Goal: Find specific page/section: Find specific page/section

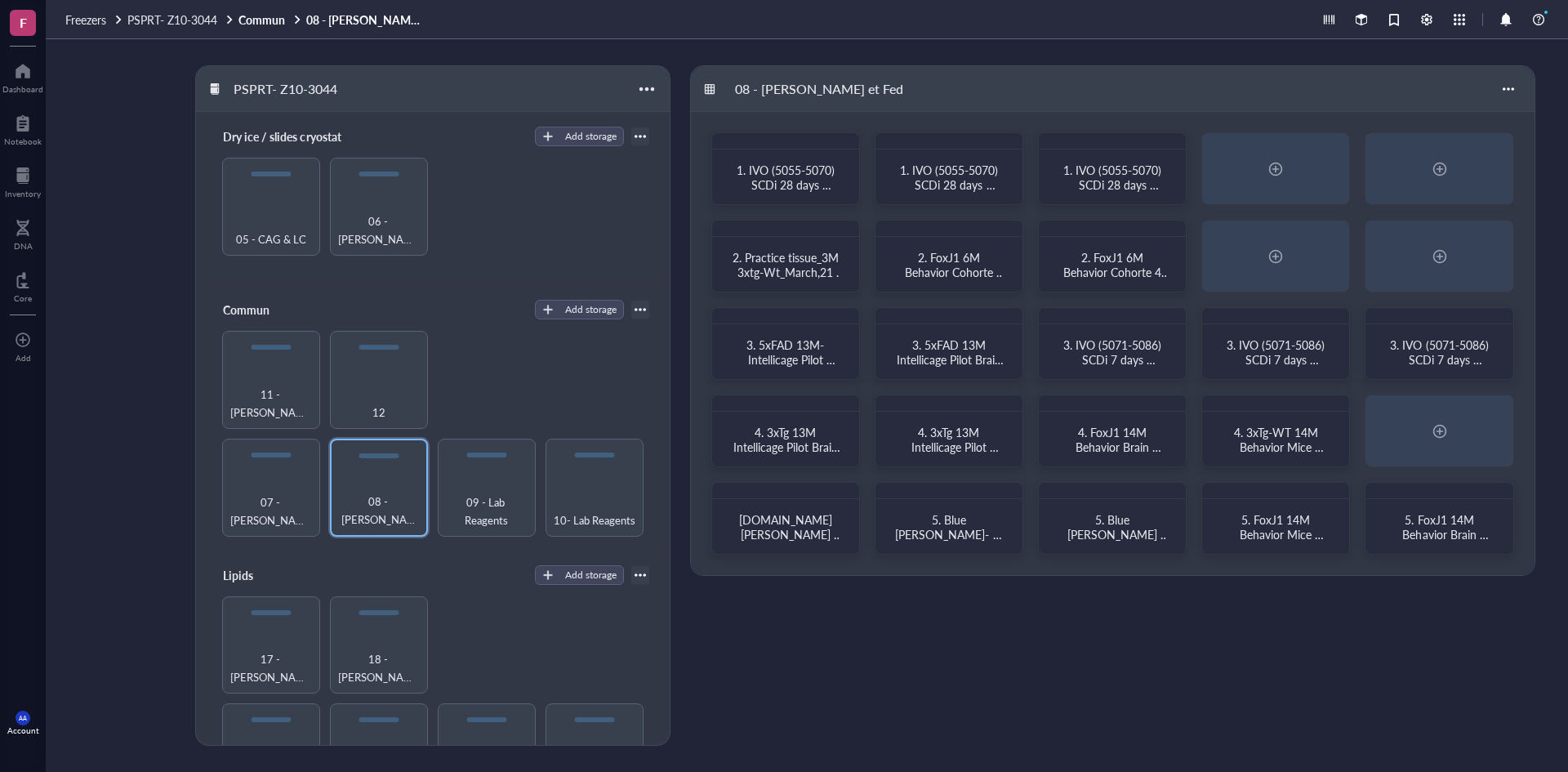
scroll to position [313, 0]
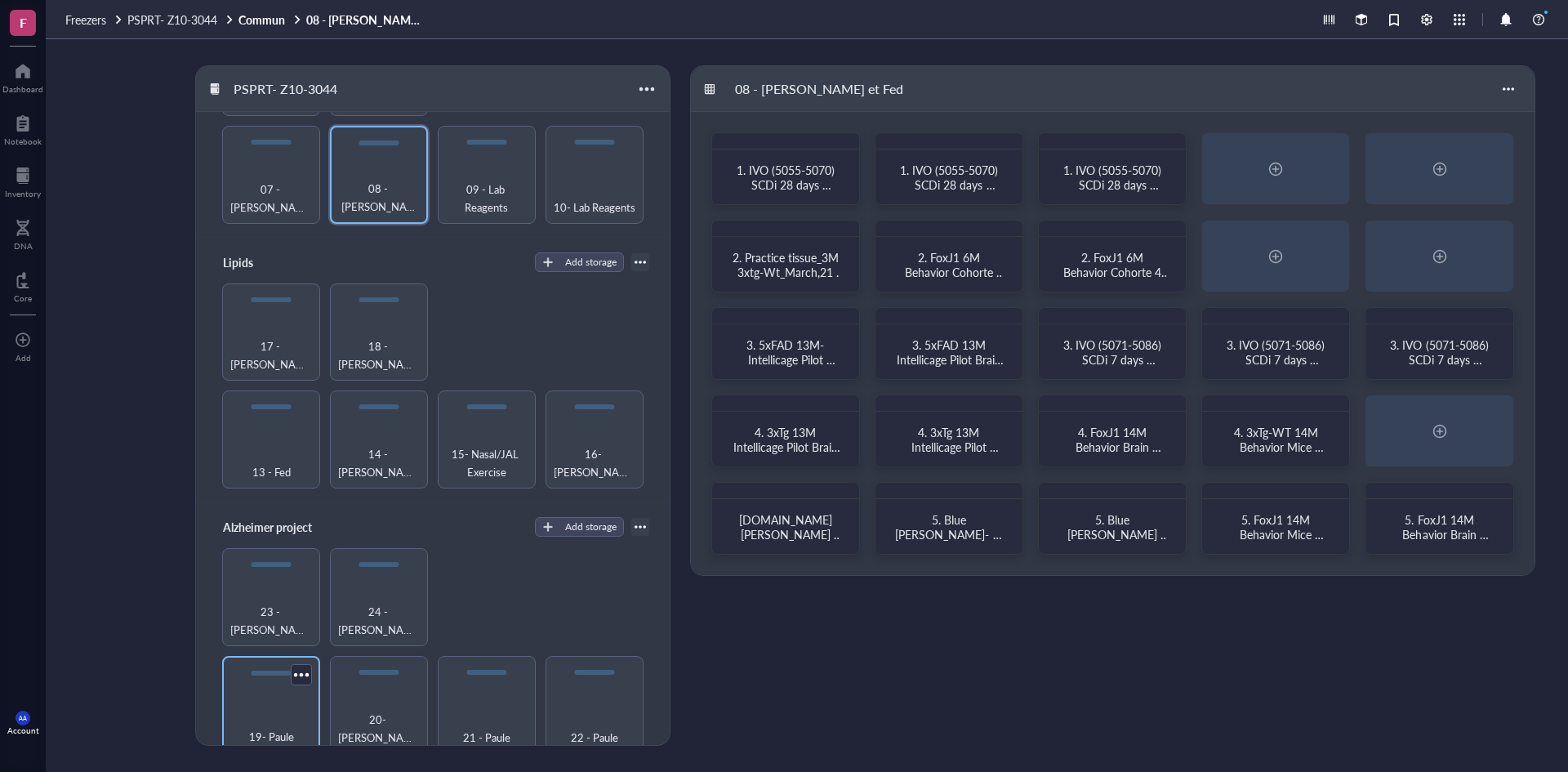
click at [291, 728] on span "19- Paule" at bounding box center [271, 736] width 44 height 18
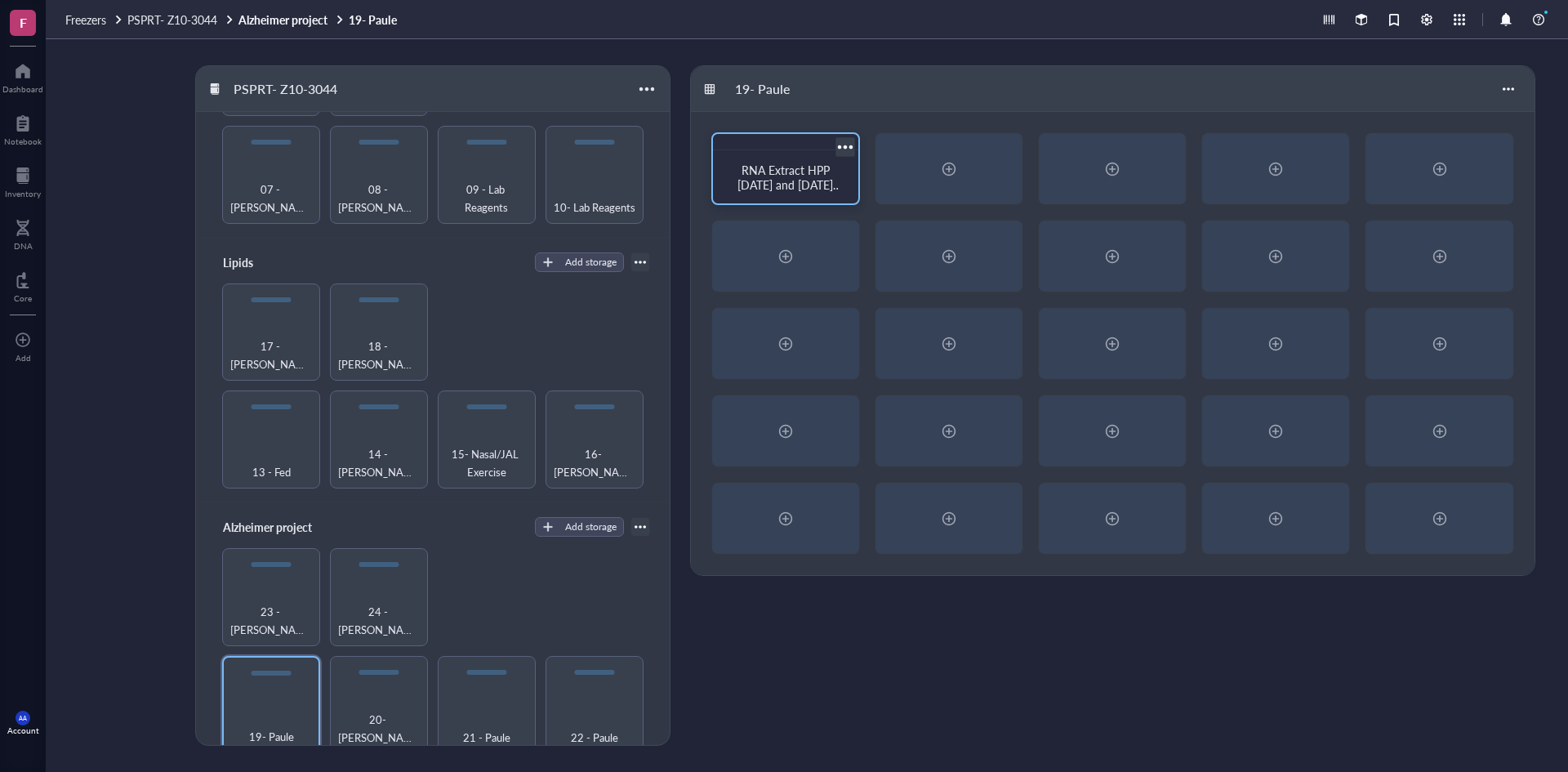
click at [784, 167] on span "RNA Extract HPP [DATE] and [DATE] PEM-MM-AA" at bounding box center [790, 184] width 104 height 45
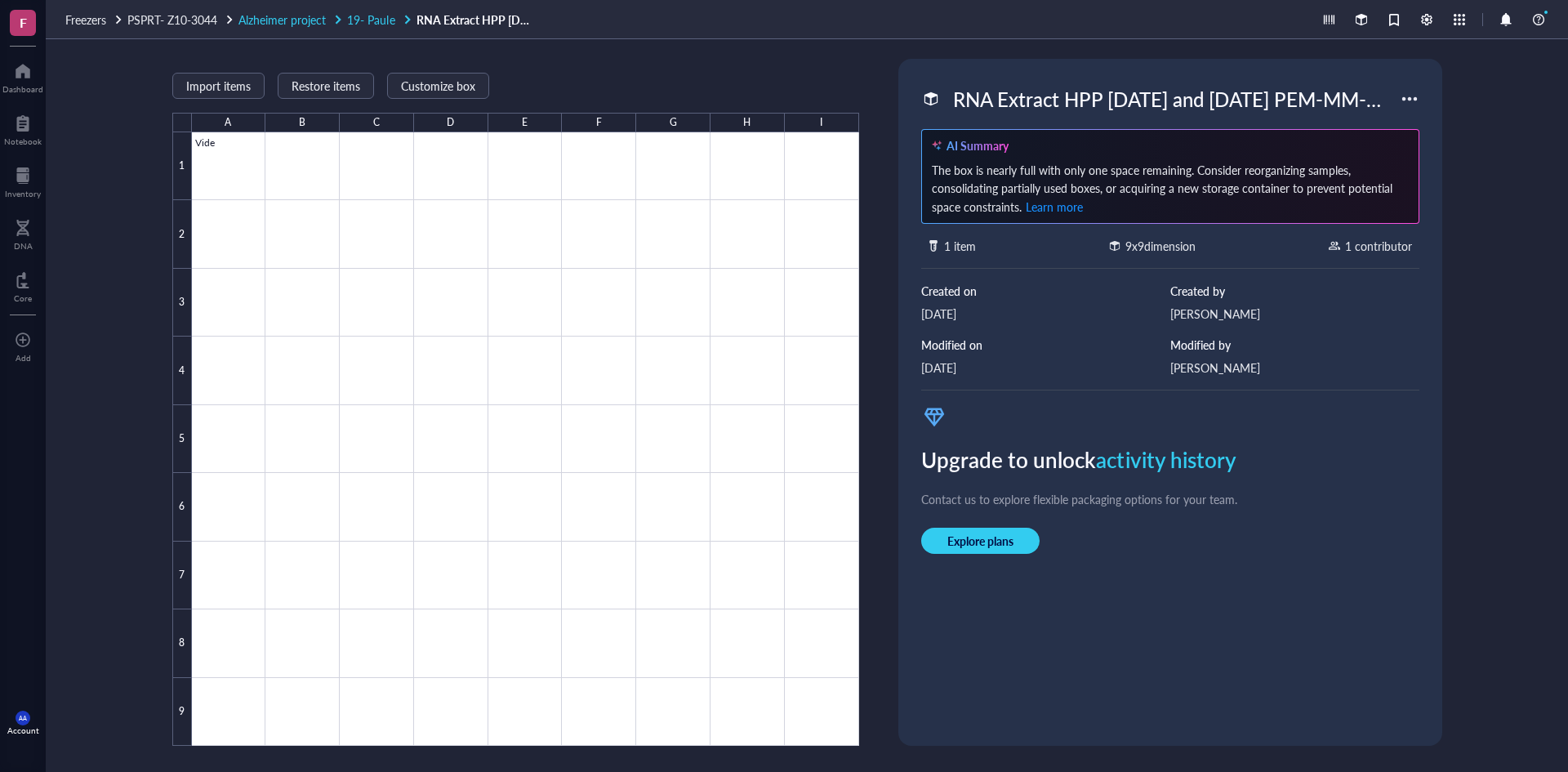
click at [297, 17] on span "Alzheimer project" at bounding box center [282, 19] width 87 height 16
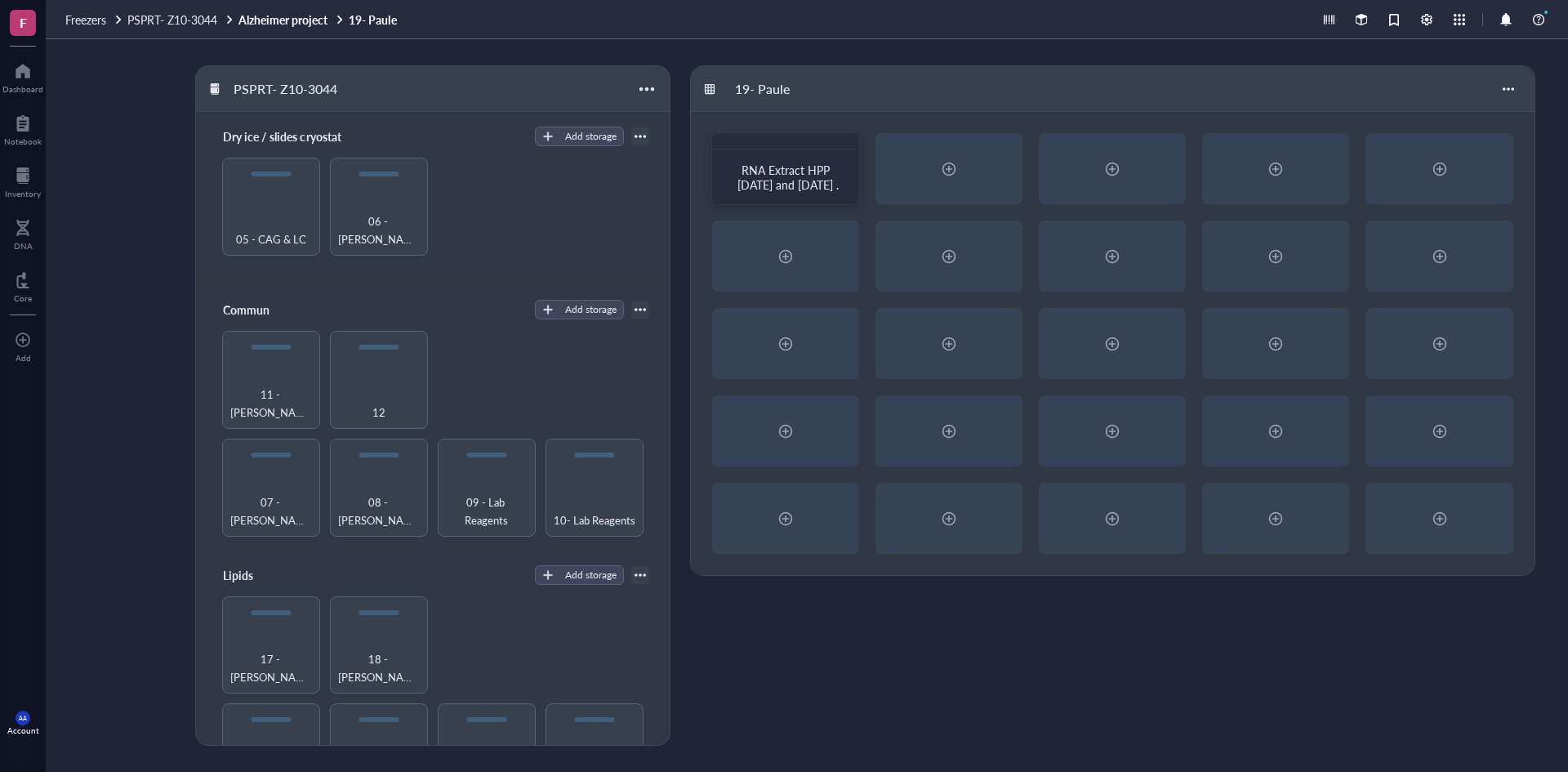
scroll to position [313, 0]
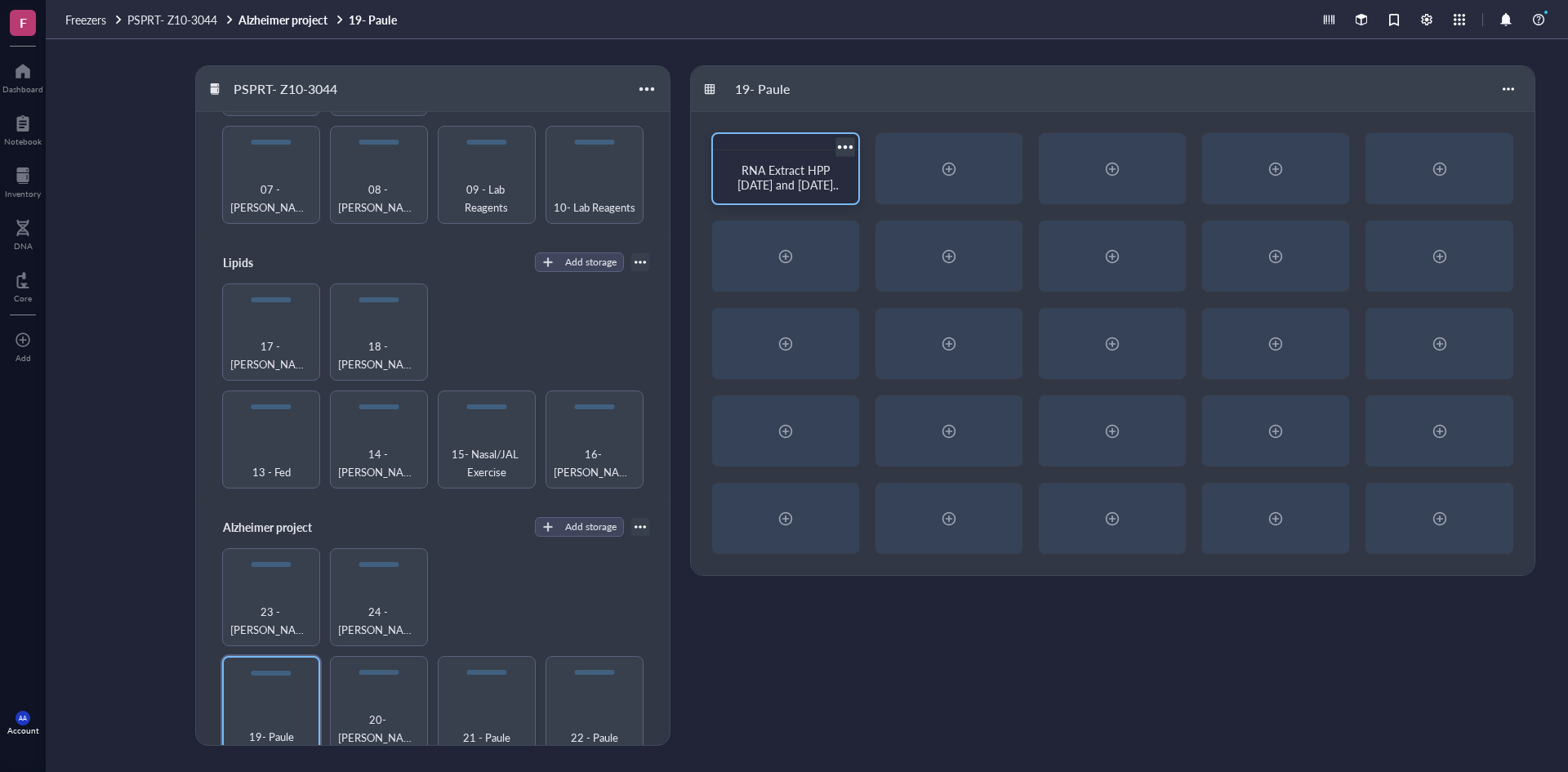
click at [780, 166] on span "RNA Extract HPP [DATE] and [DATE] PEM-MM-AA" at bounding box center [790, 184] width 104 height 45
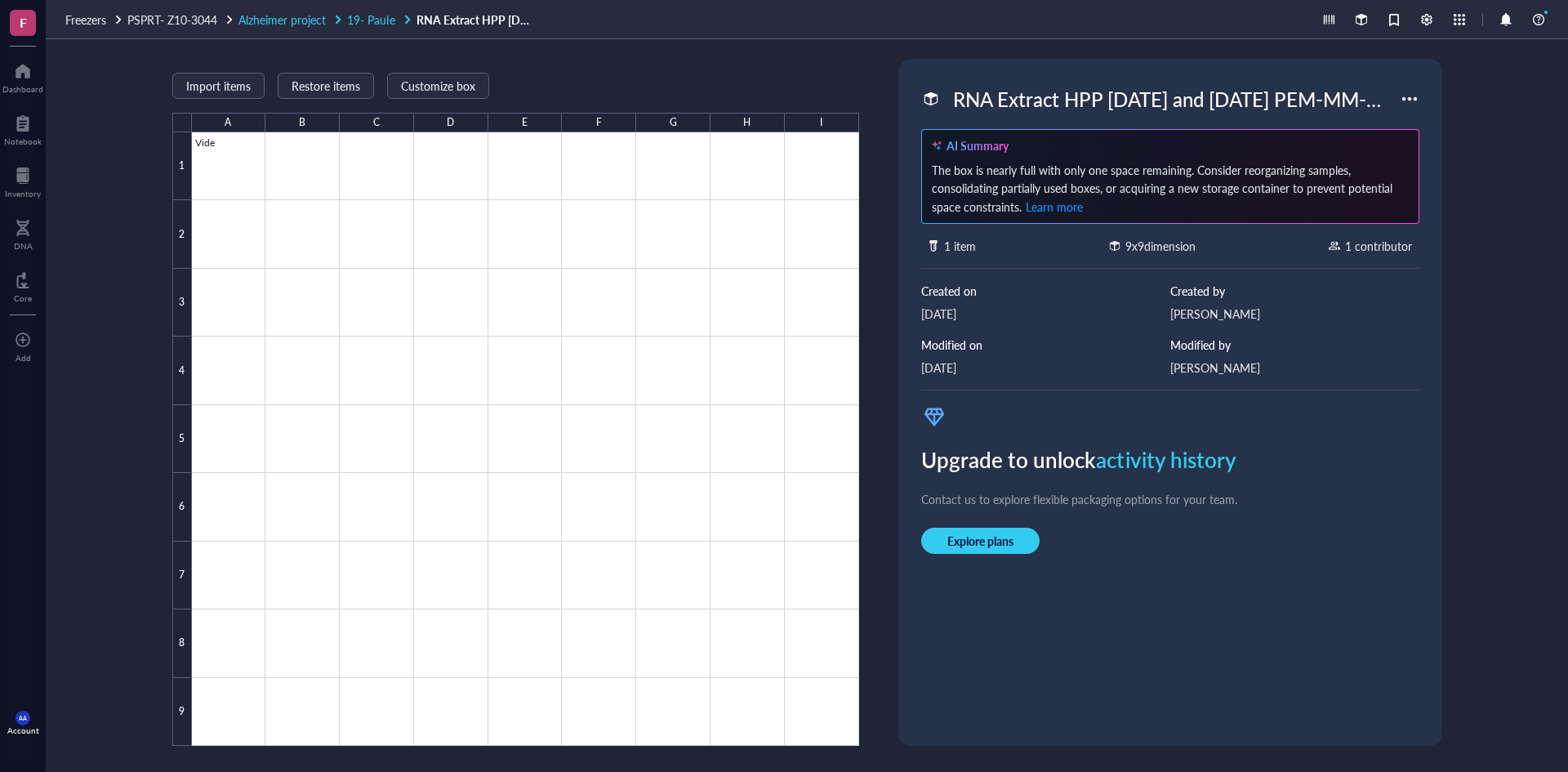
click at [307, 20] on span "Alzheimer project" at bounding box center [282, 19] width 87 height 16
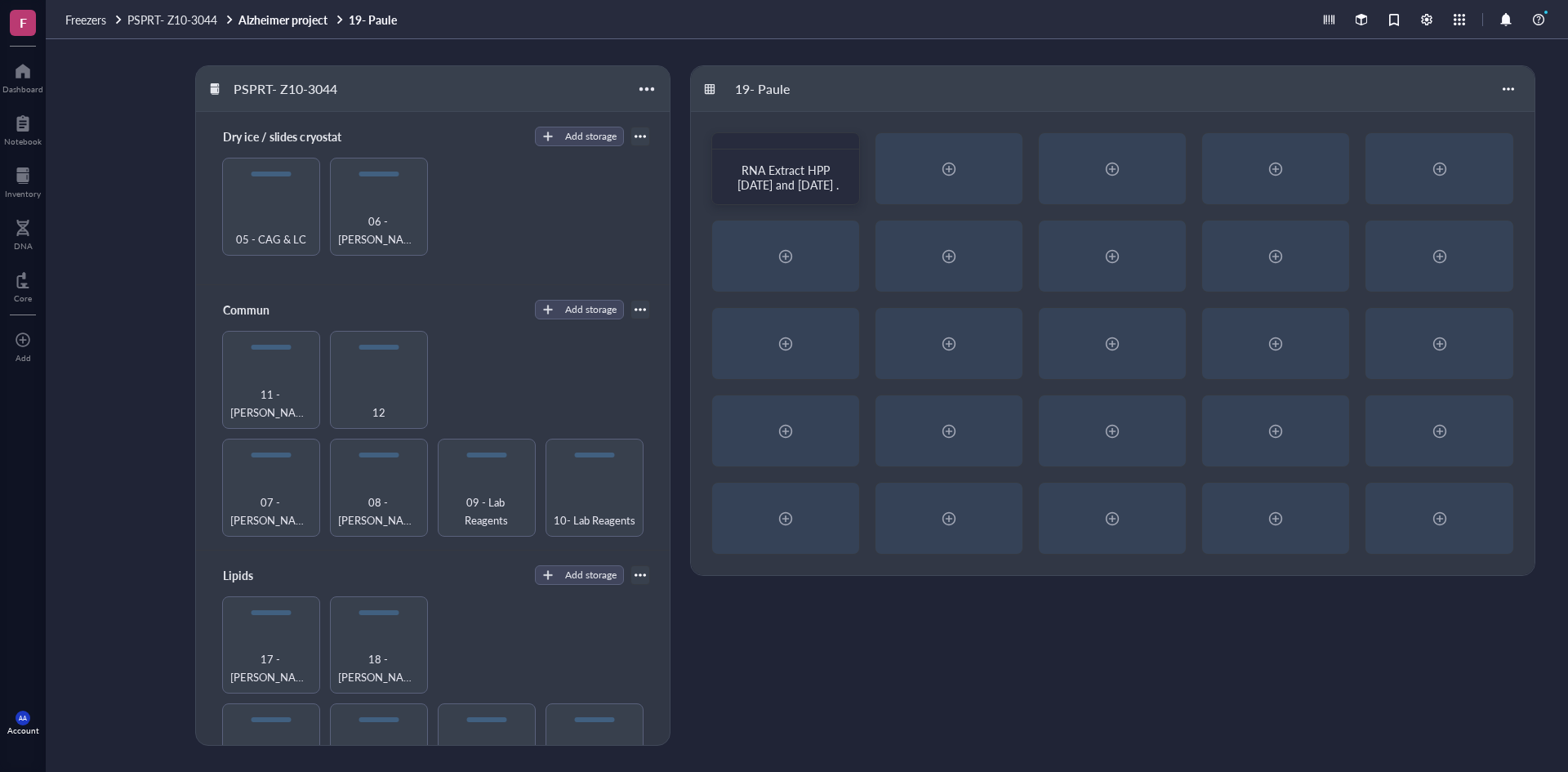
scroll to position [313, 0]
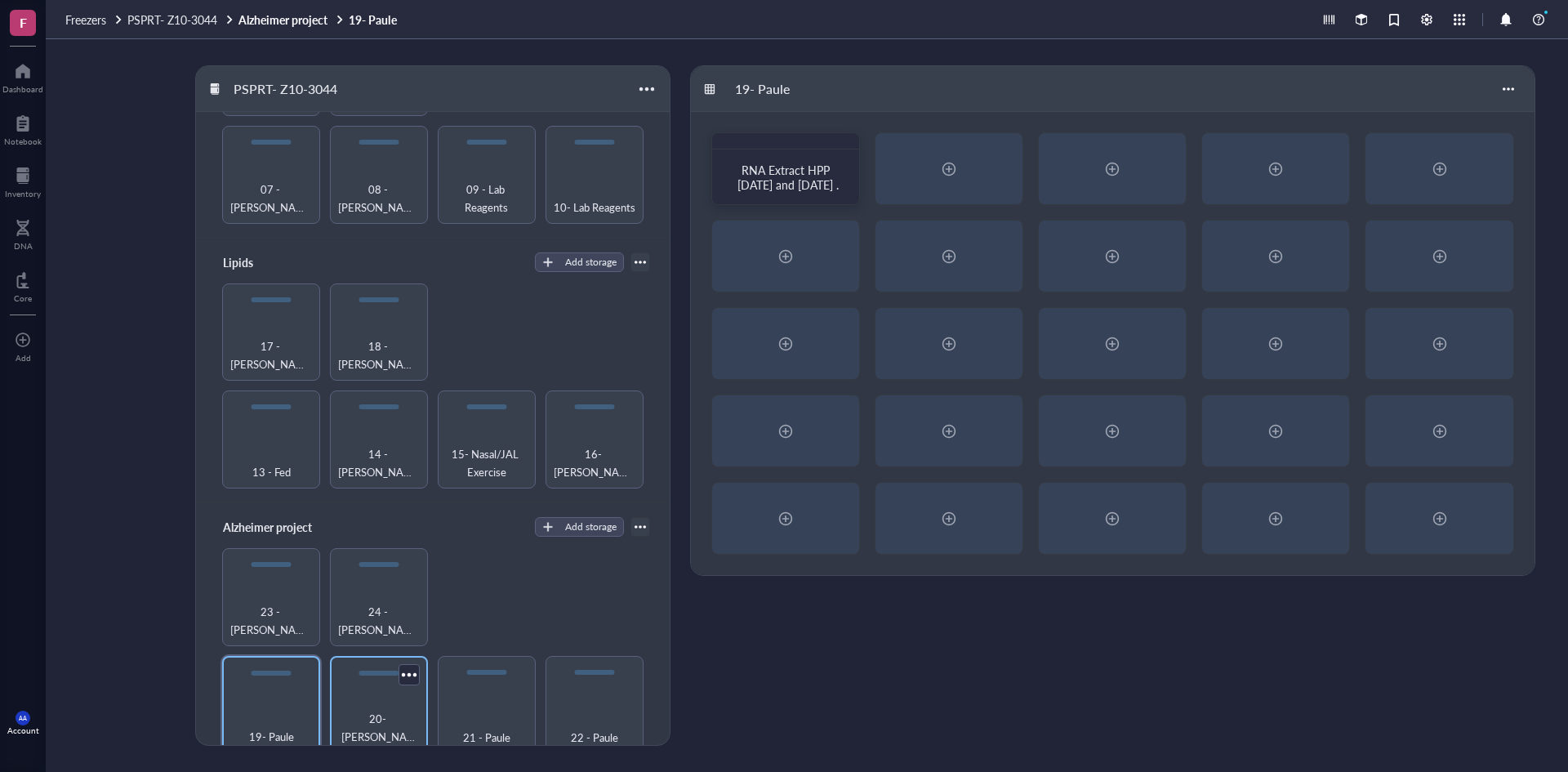
click at [376, 711] on span "20- [PERSON_NAME] et [PERSON_NAME]" at bounding box center [379, 728] width 81 height 36
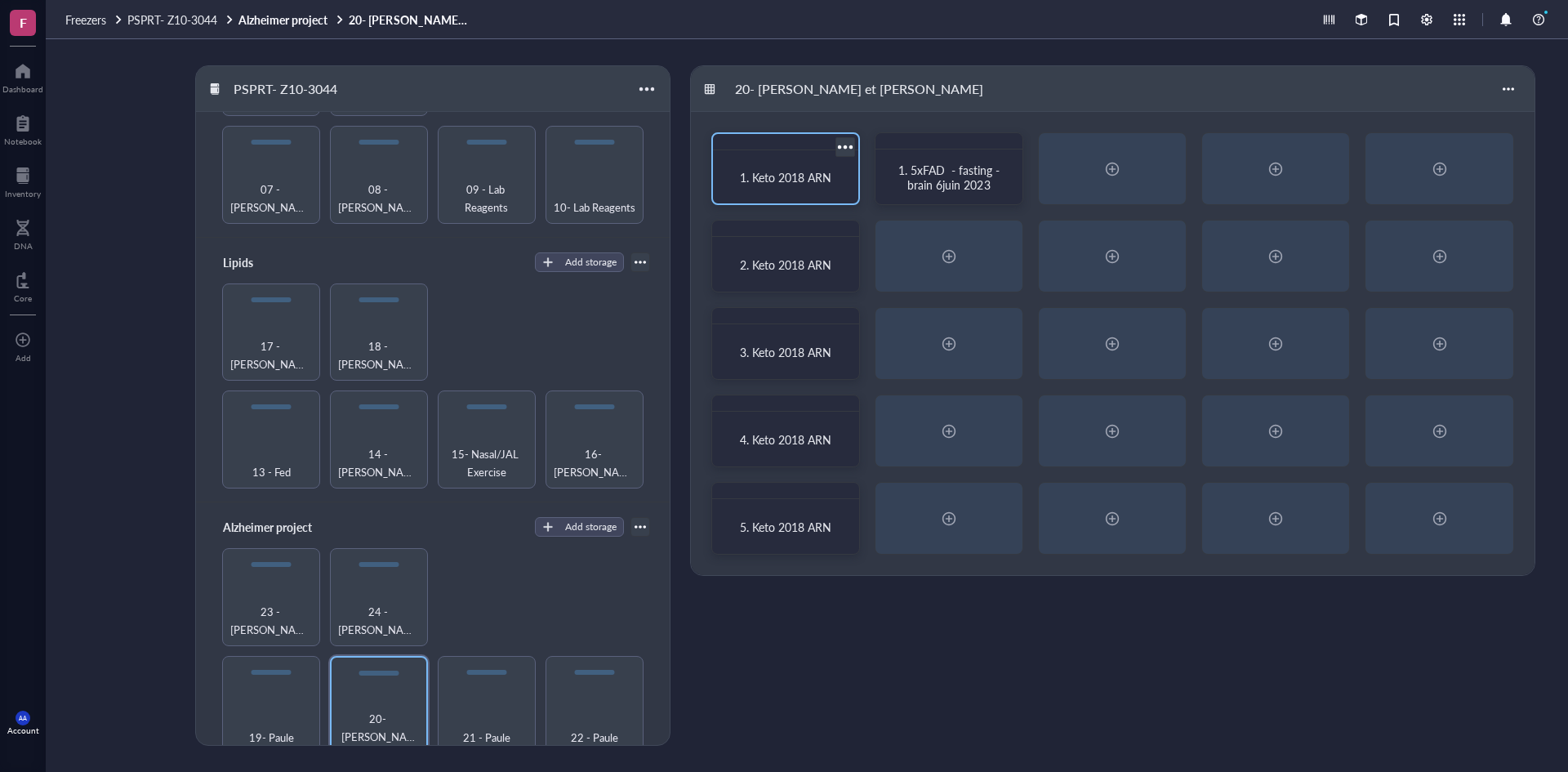
click at [791, 174] on span "1. Keto 2018 ARN" at bounding box center [785, 177] width 92 height 16
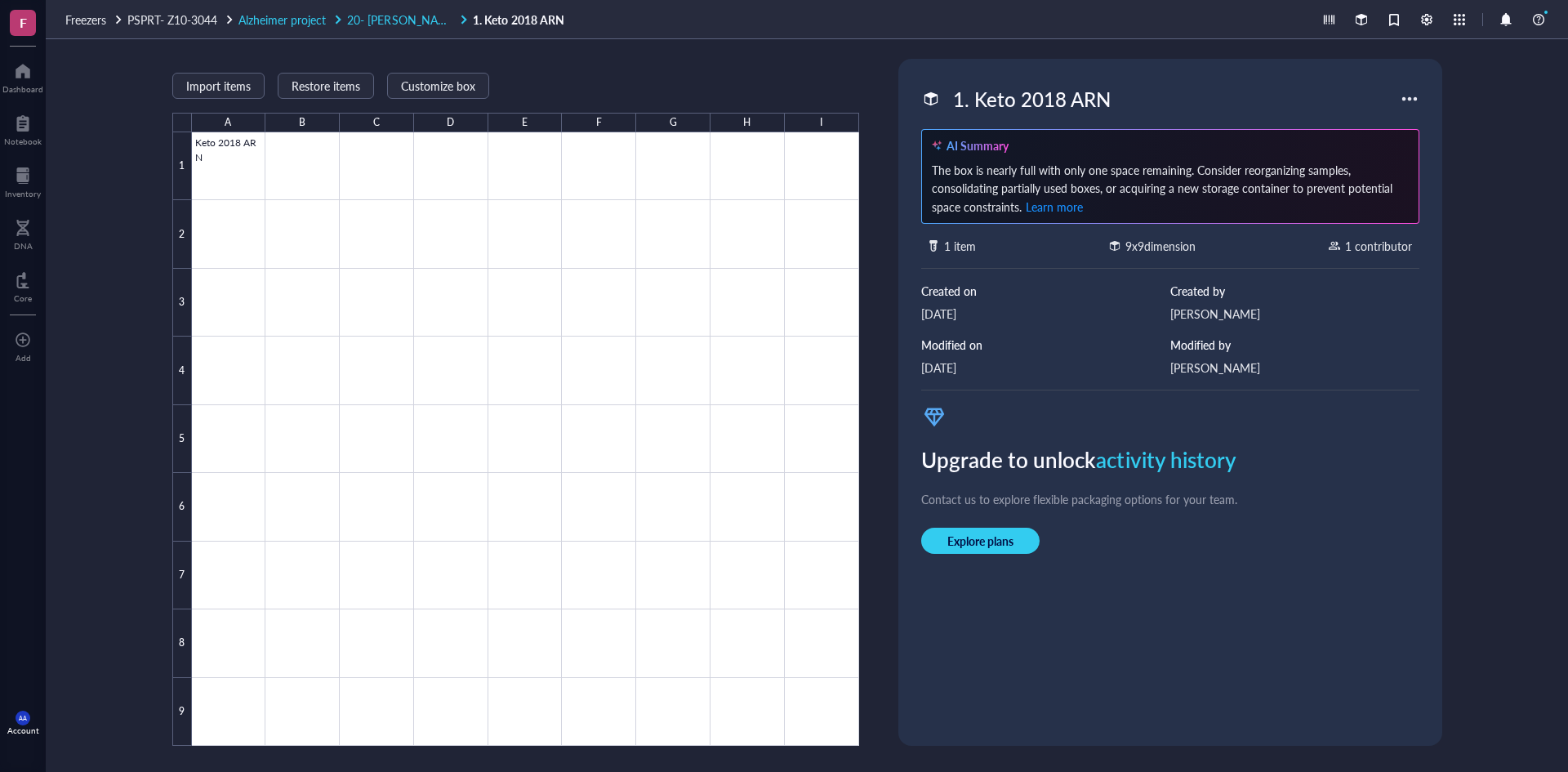
click at [424, 20] on span "20- [PERSON_NAME] et [PERSON_NAME]" at bounding box center [455, 19] width 217 height 16
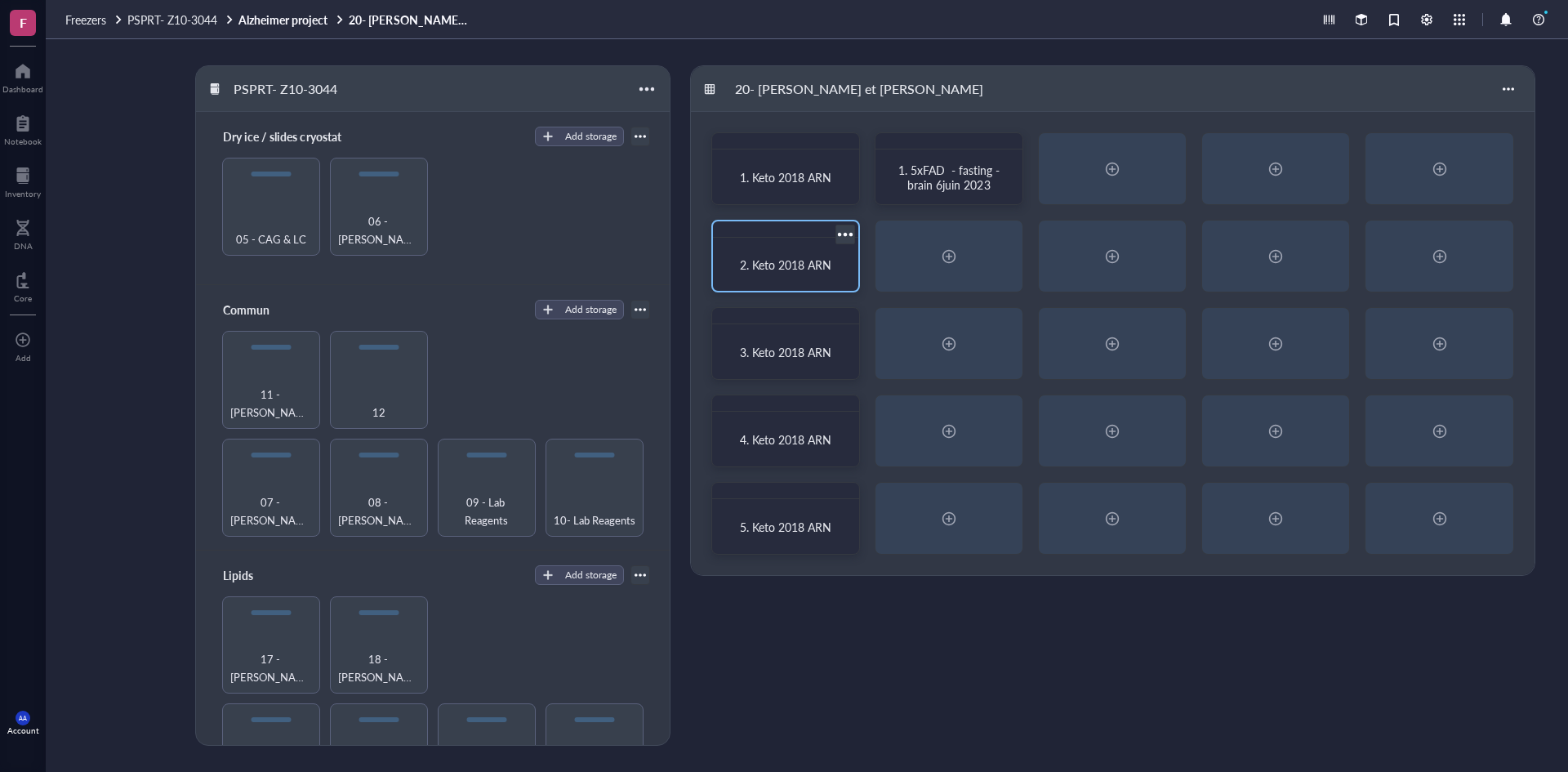
click at [785, 267] on span "2. Keto 2018 ARN" at bounding box center [785, 264] width 92 height 16
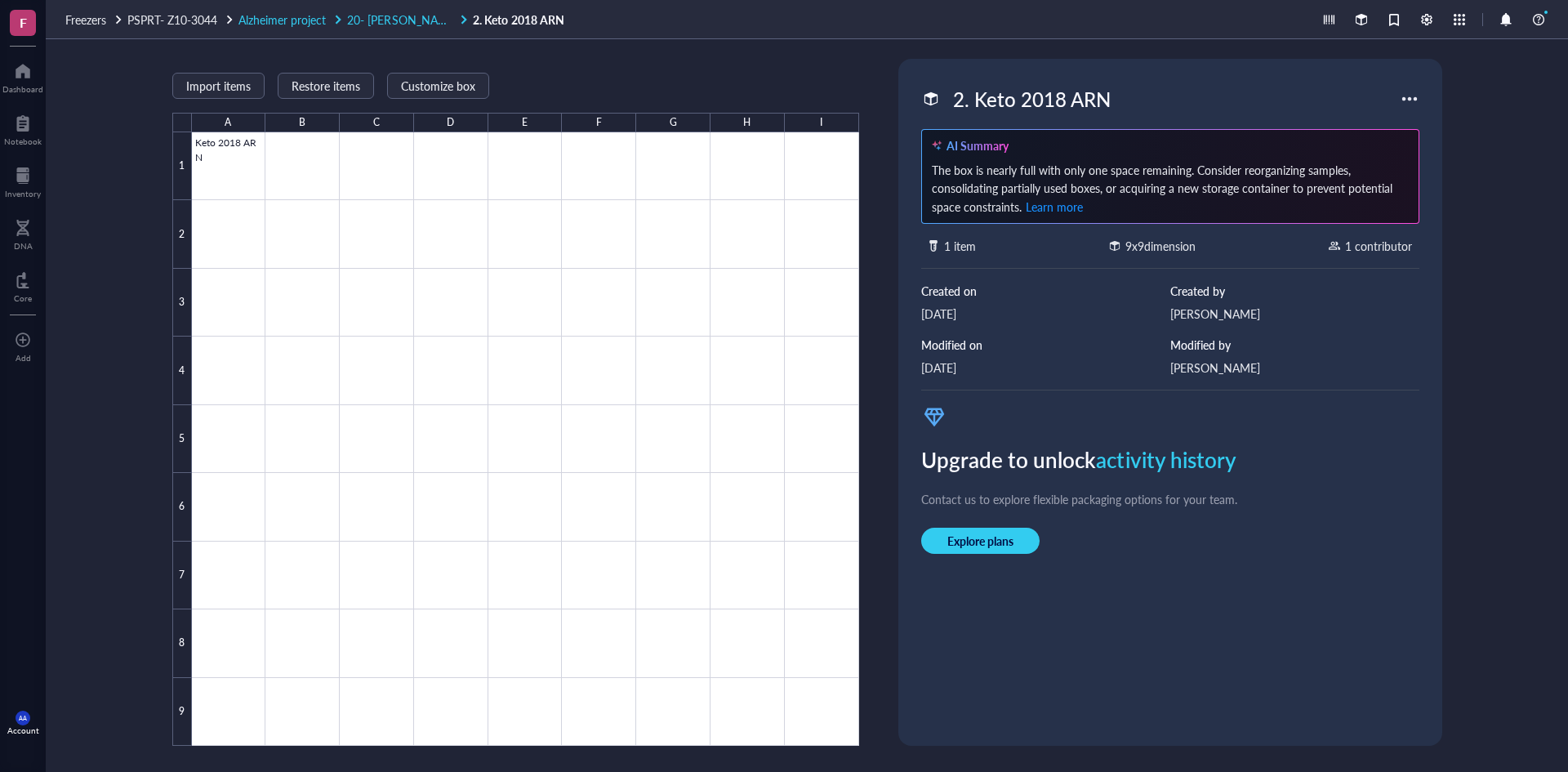
click at [409, 21] on span "20- [PERSON_NAME] et [PERSON_NAME]" at bounding box center [455, 19] width 217 height 16
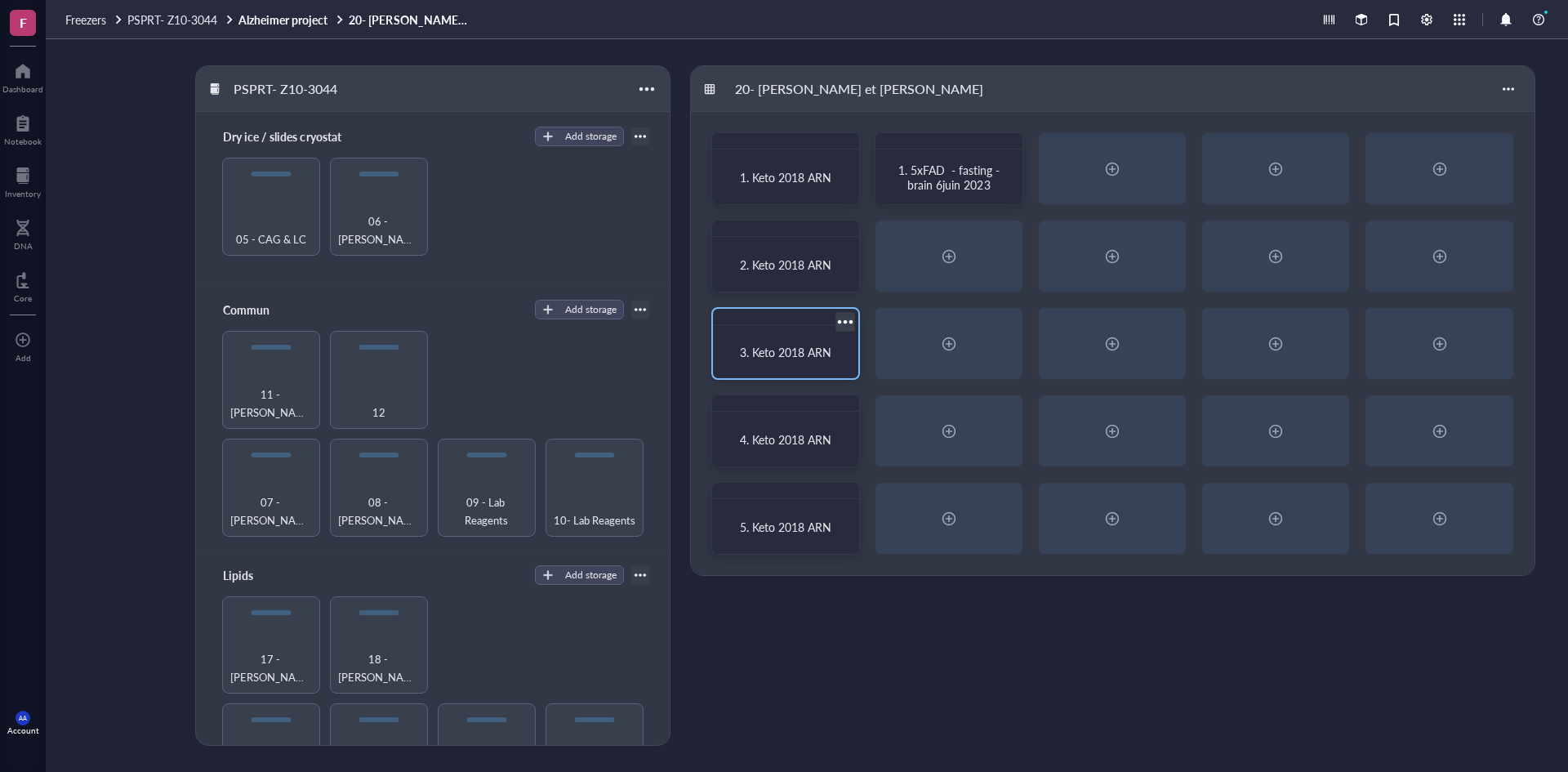
click at [780, 352] on span "3. Keto 2018 ARN" at bounding box center [785, 351] width 92 height 16
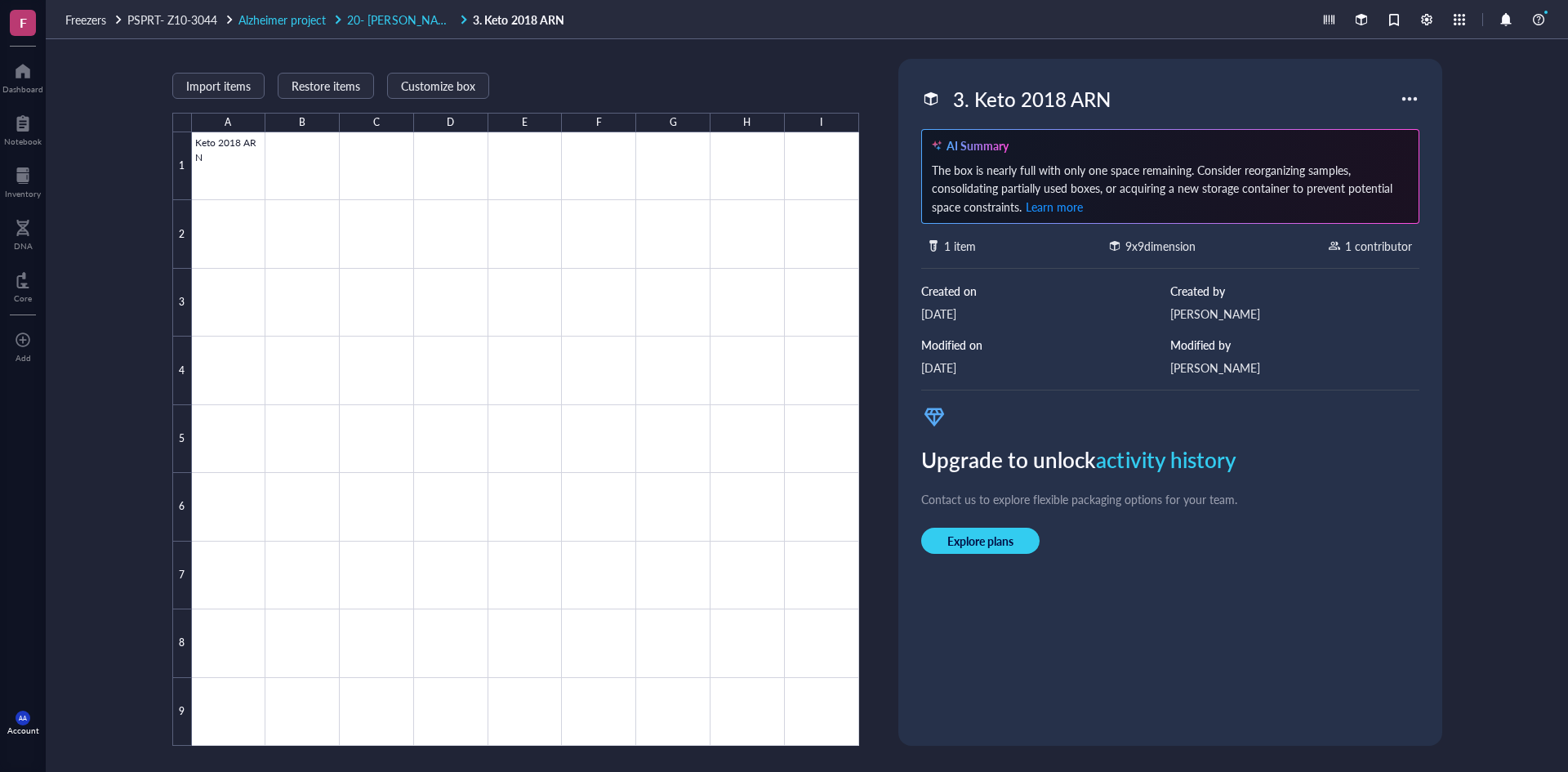
click at [411, 17] on span "20- [PERSON_NAME] et [PERSON_NAME]" at bounding box center [455, 19] width 217 height 16
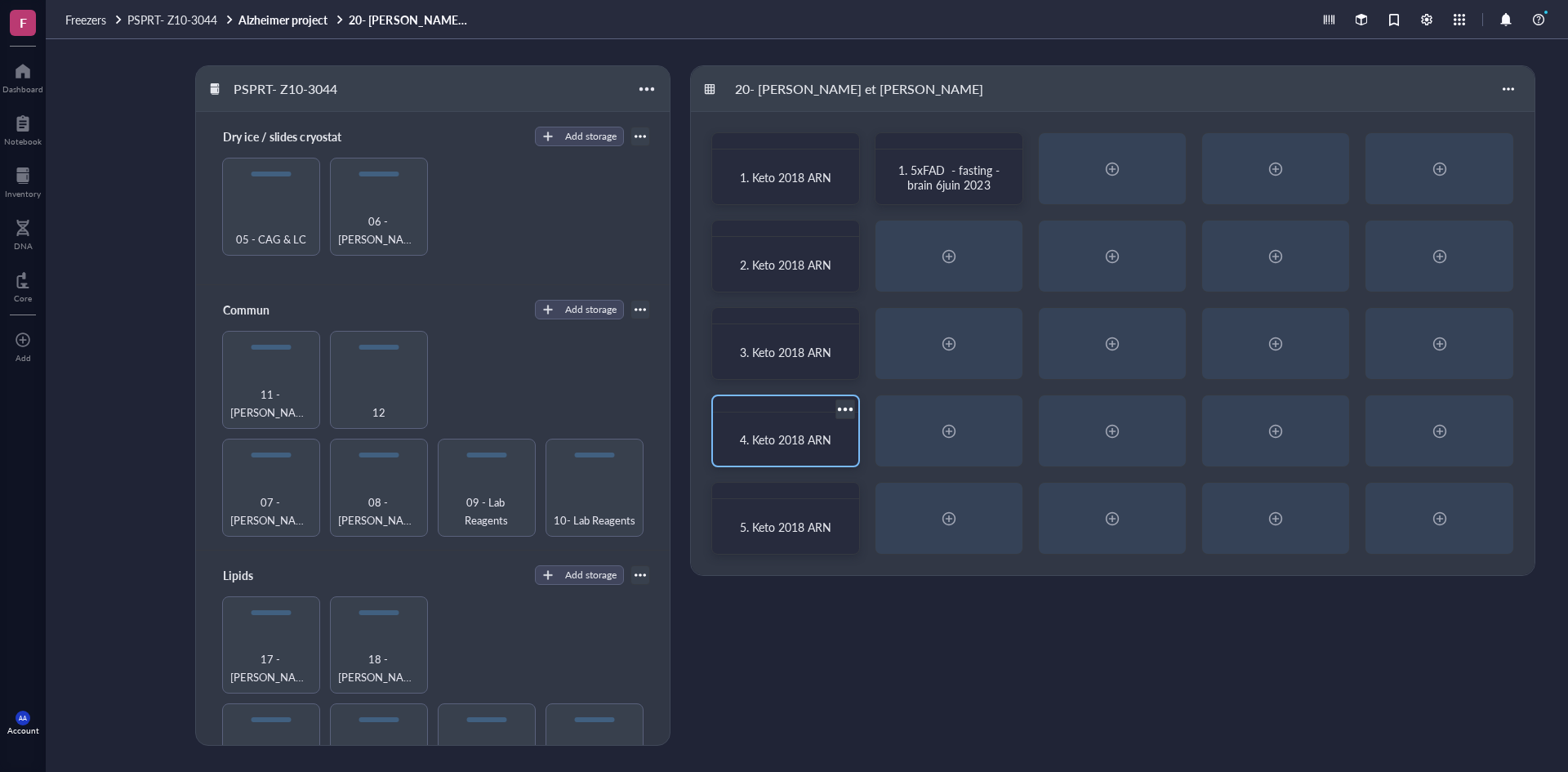
click at [764, 432] on span "4. Keto 2018 ARN" at bounding box center [785, 439] width 92 height 16
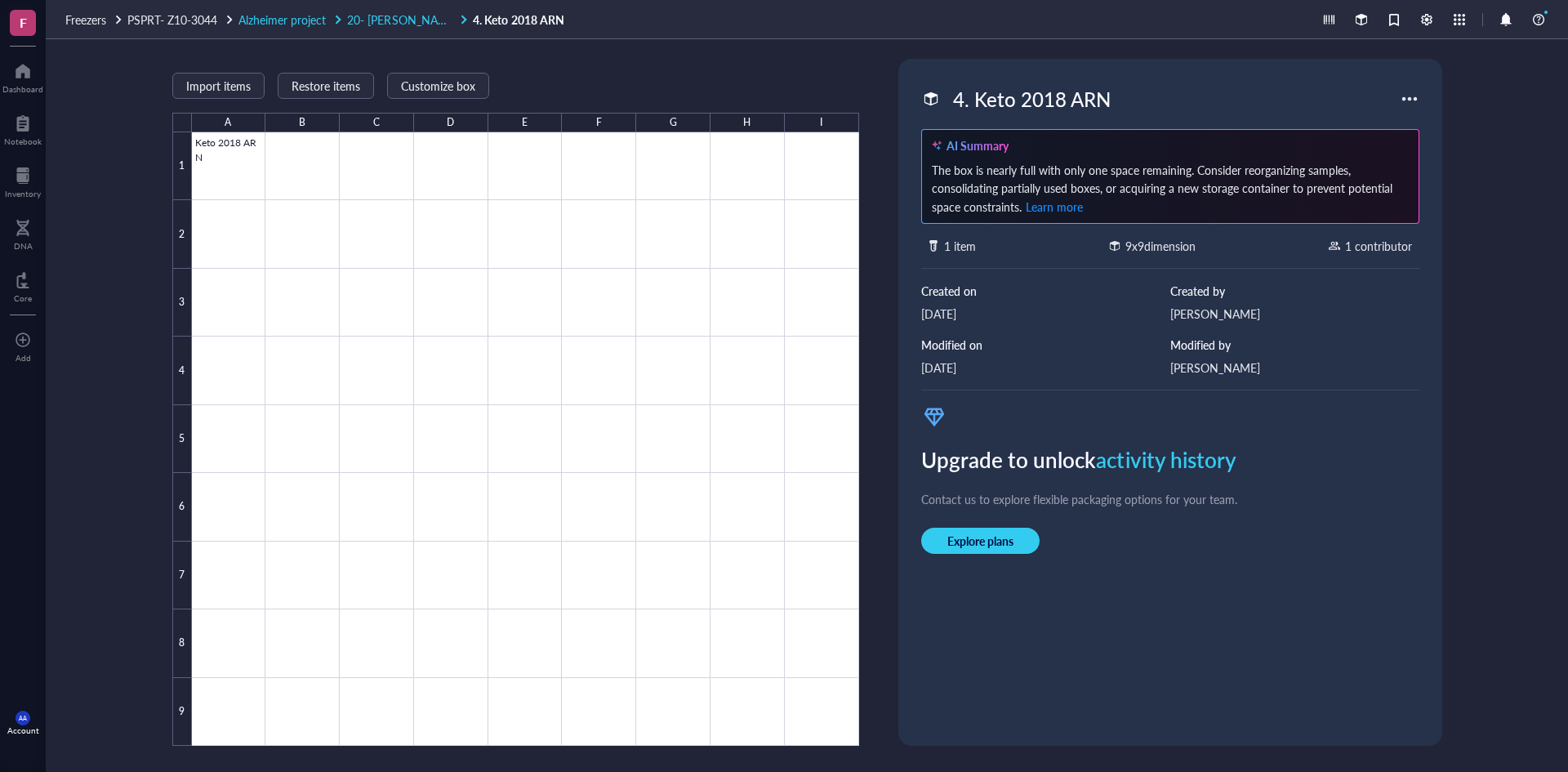
click at [409, 17] on span "20- [PERSON_NAME] et [PERSON_NAME]" at bounding box center [455, 19] width 217 height 16
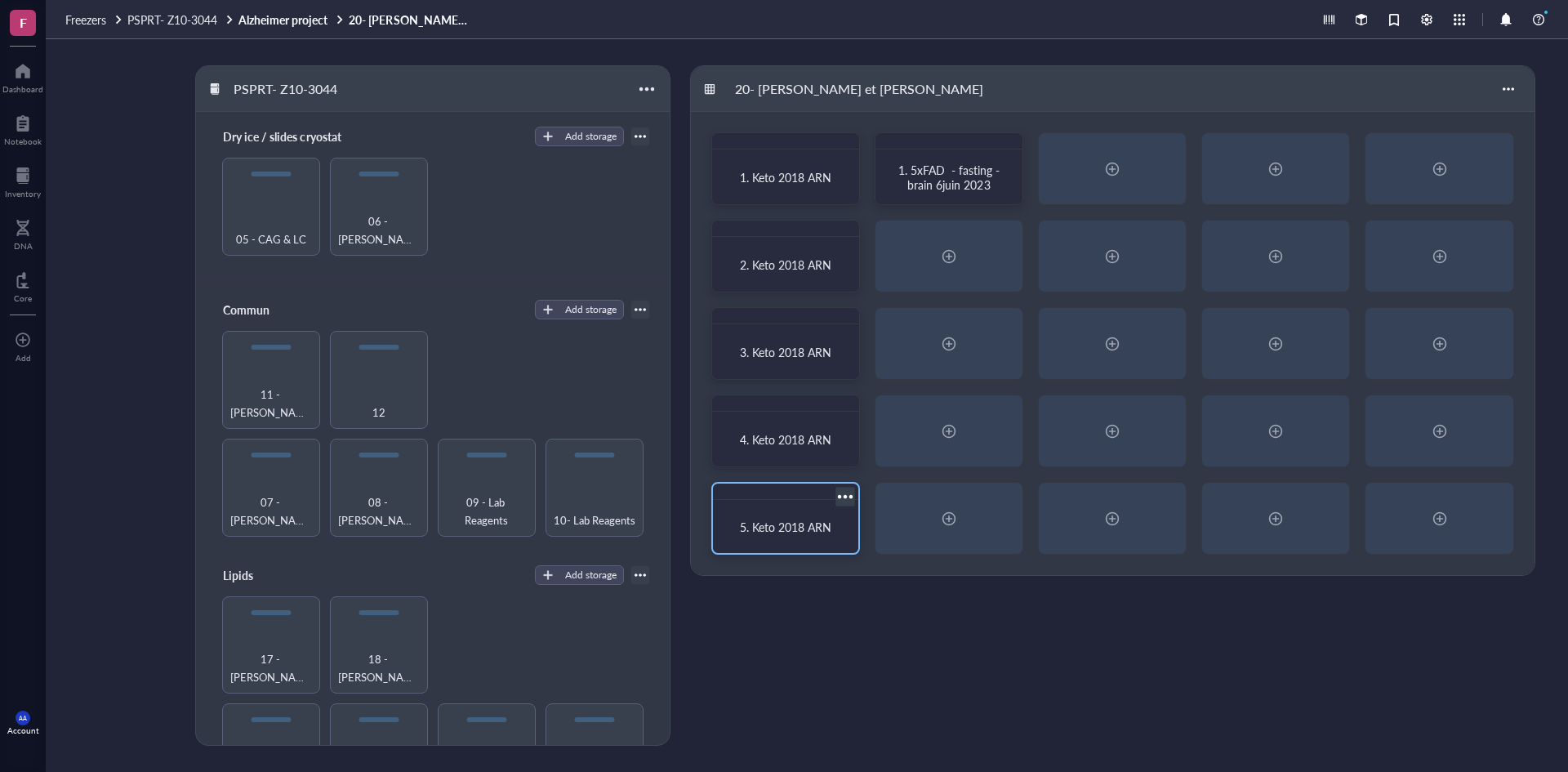
click at [791, 519] on span "5. Keto 2018 ARN" at bounding box center [785, 526] width 92 height 16
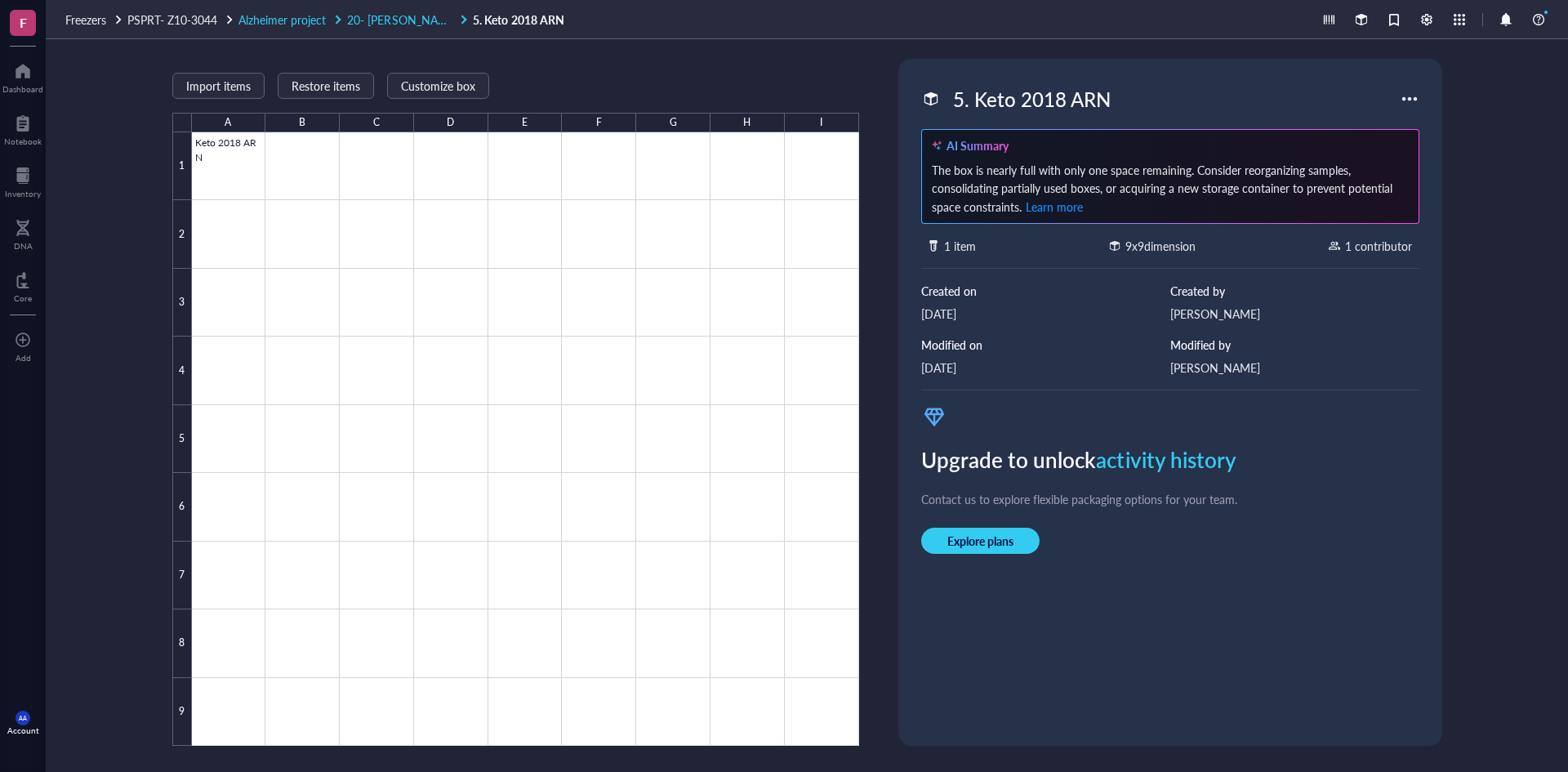
click at [412, 16] on span "20- [PERSON_NAME] et [PERSON_NAME]" at bounding box center [455, 19] width 217 height 16
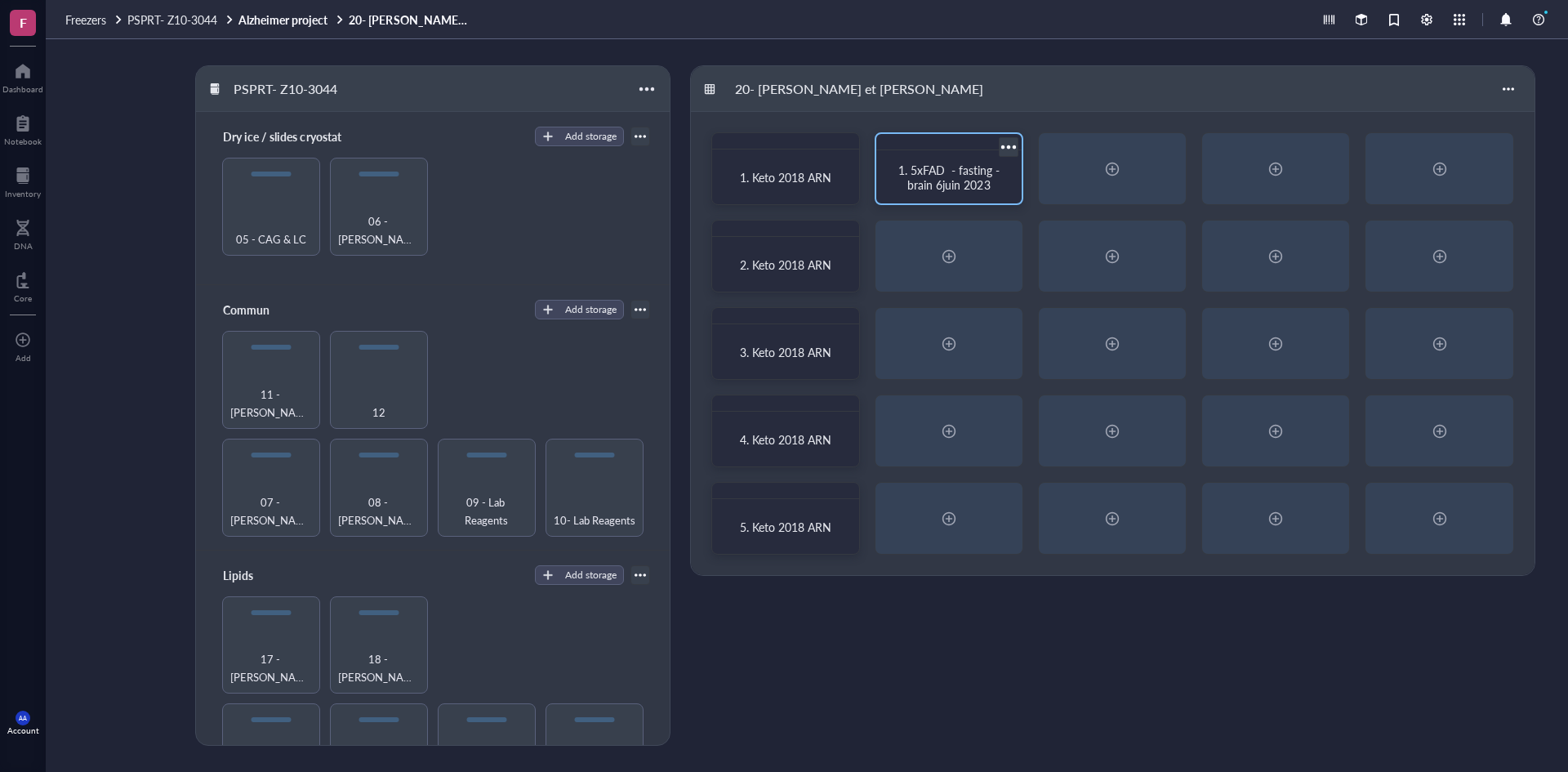
click at [914, 179] on span "1. 5xFAD - fasting - brain 6juin 2023" at bounding box center [951, 177] width 104 height 31
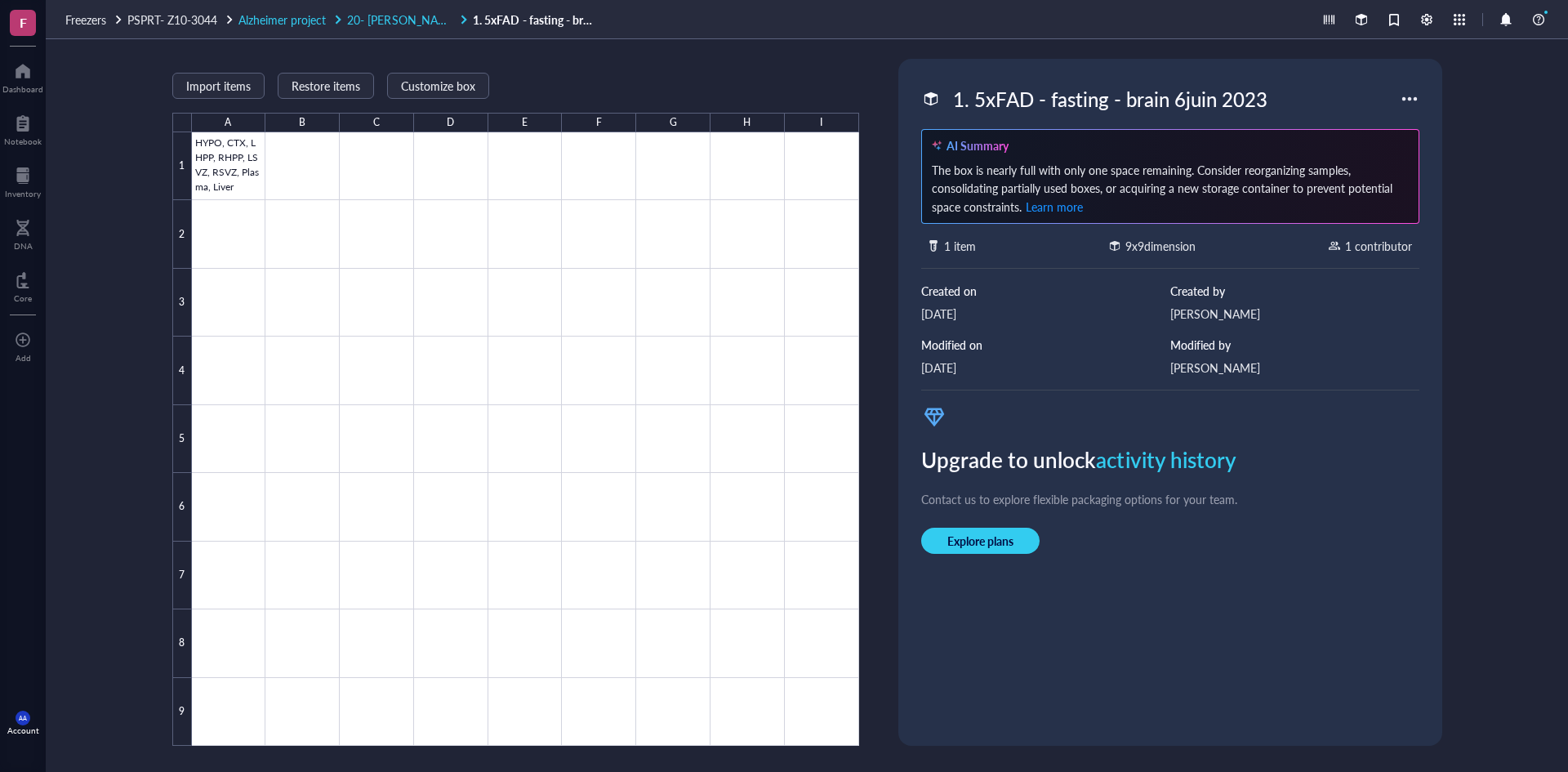
click at [418, 19] on span "20- [PERSON_NAME] et [PERSON_NAME]" at bounding box center [455, 19] width 217 height 16
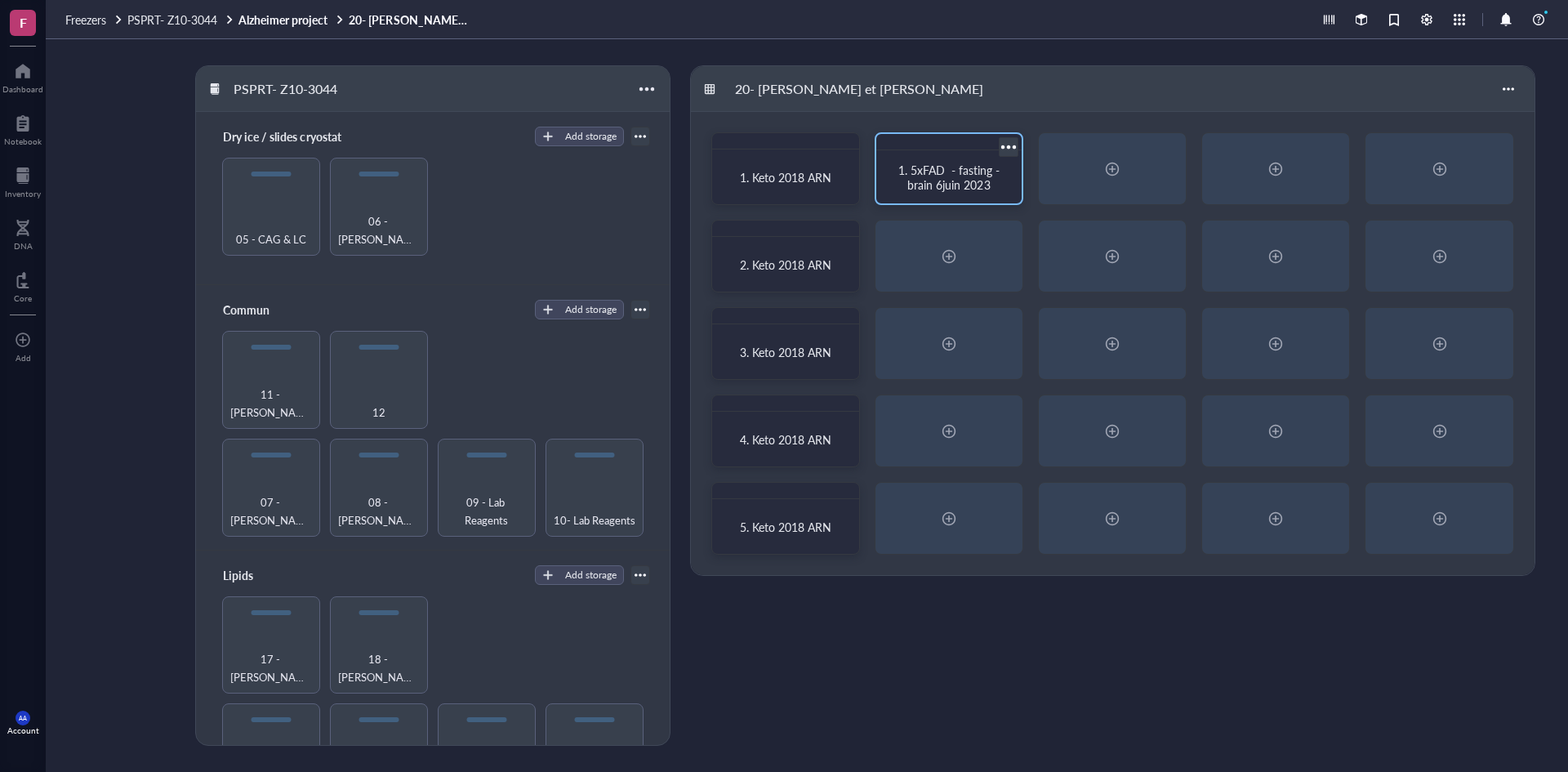
click at [938, 174] on span "1. 5xFAD - fasting - brain 6juin 2023" at bounding box center [951, 177] width 104 height 31
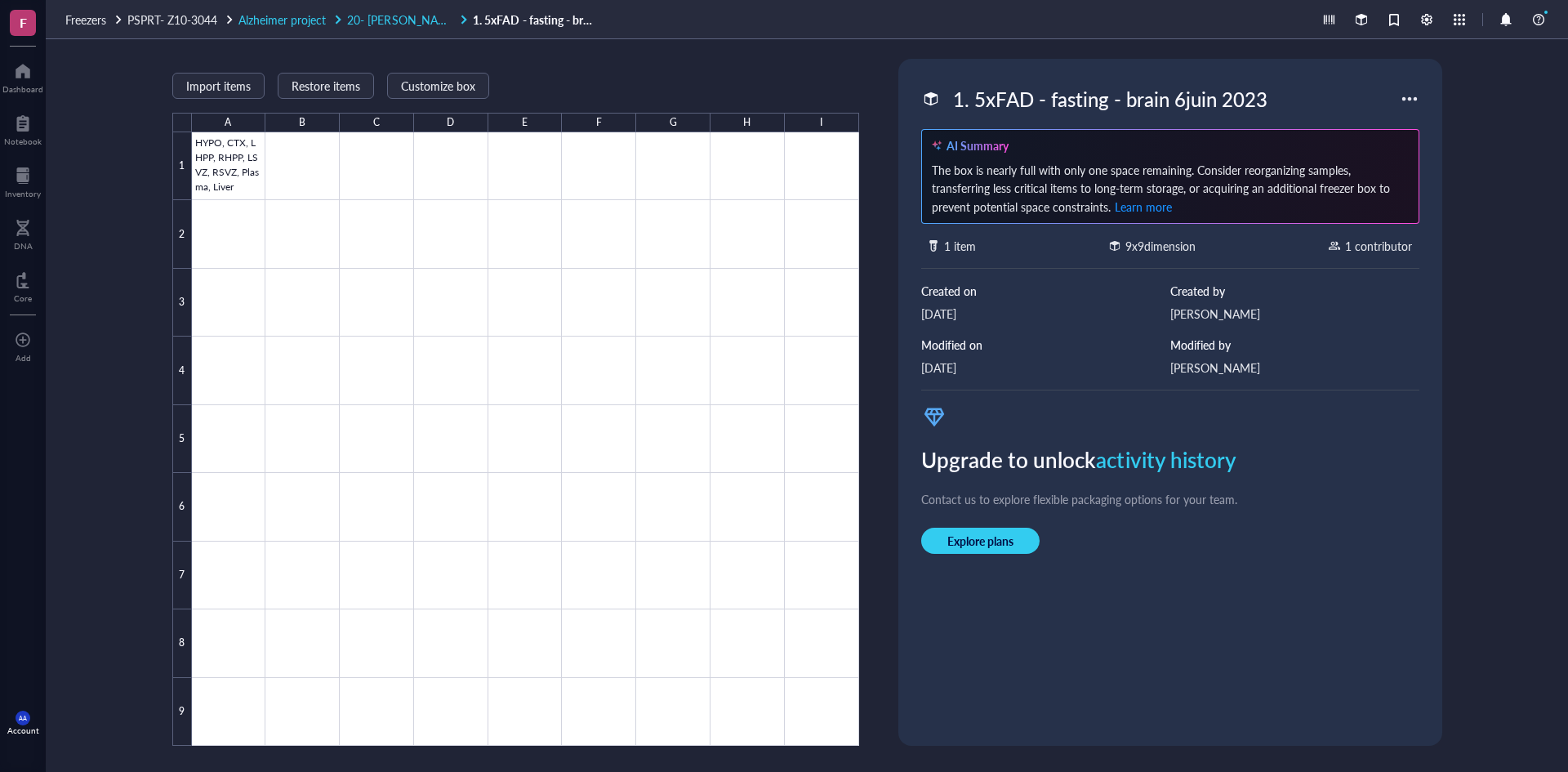
click at [274, 12] on span "Alzheimer project" at bounding box center [282, 19] width 87 height 16
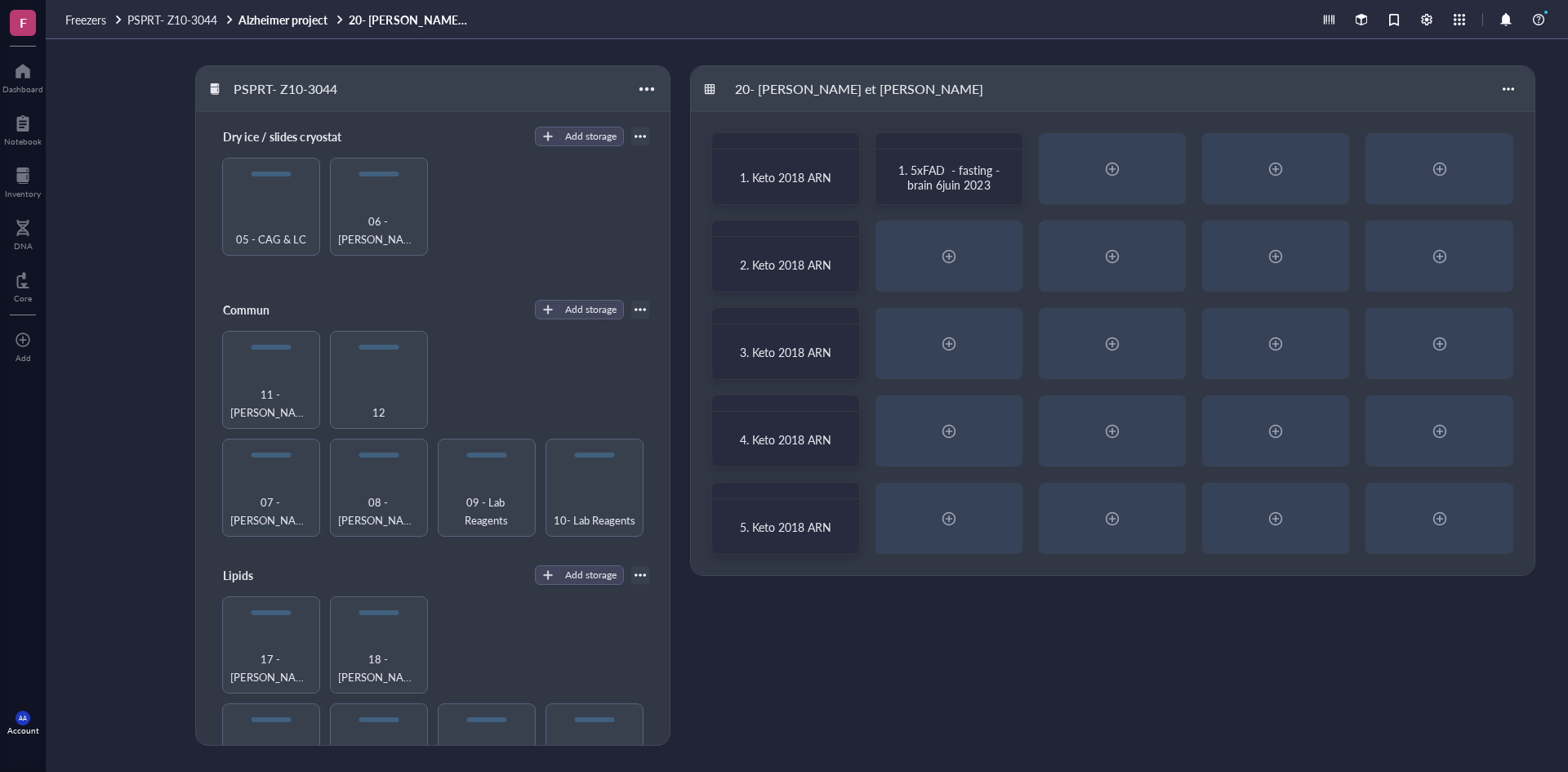
scroll to position [313, 0]
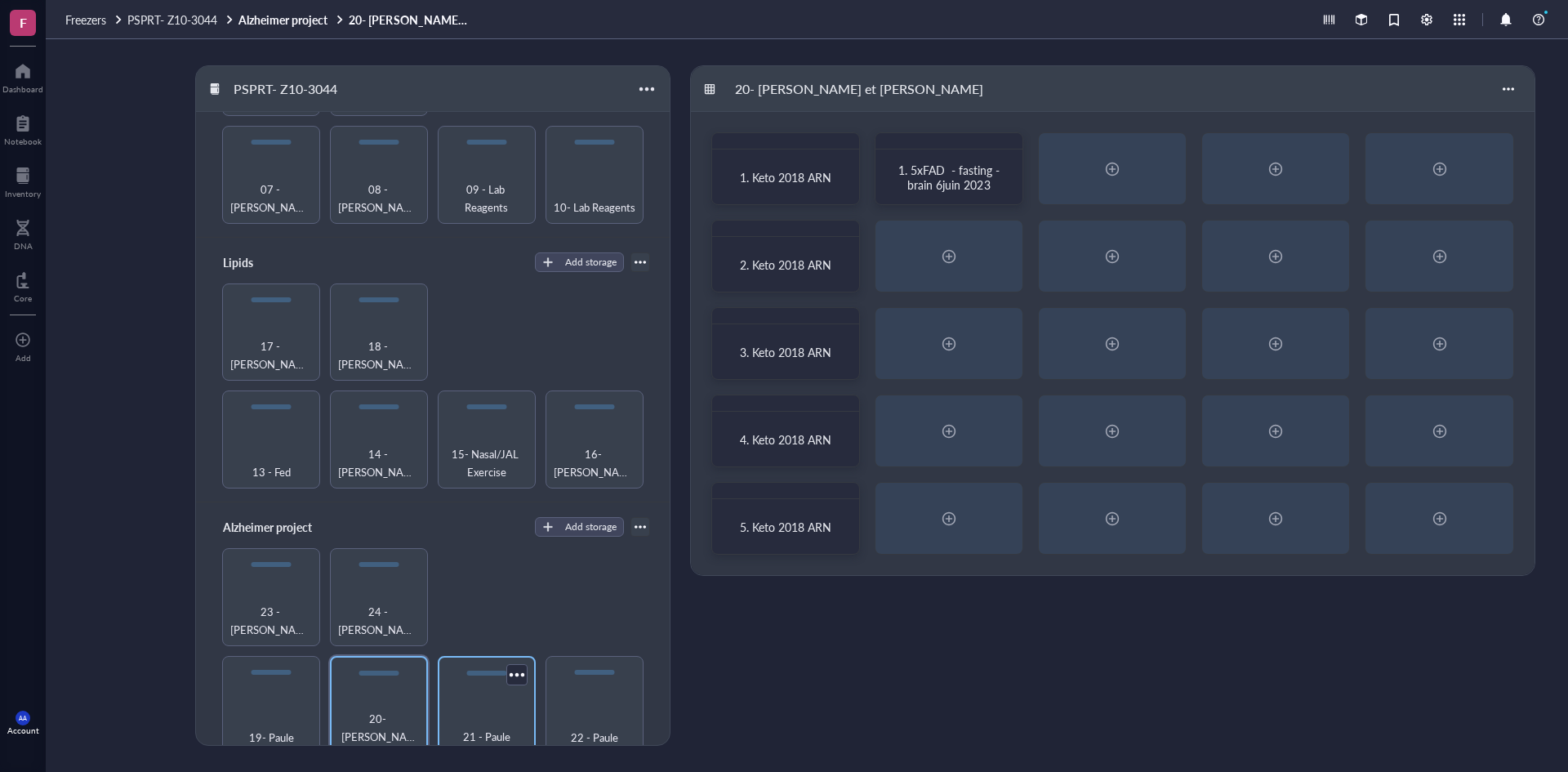
click at [484, 713] on div "21 - Paule" at bounding box center [486, 728] width 81 height 36
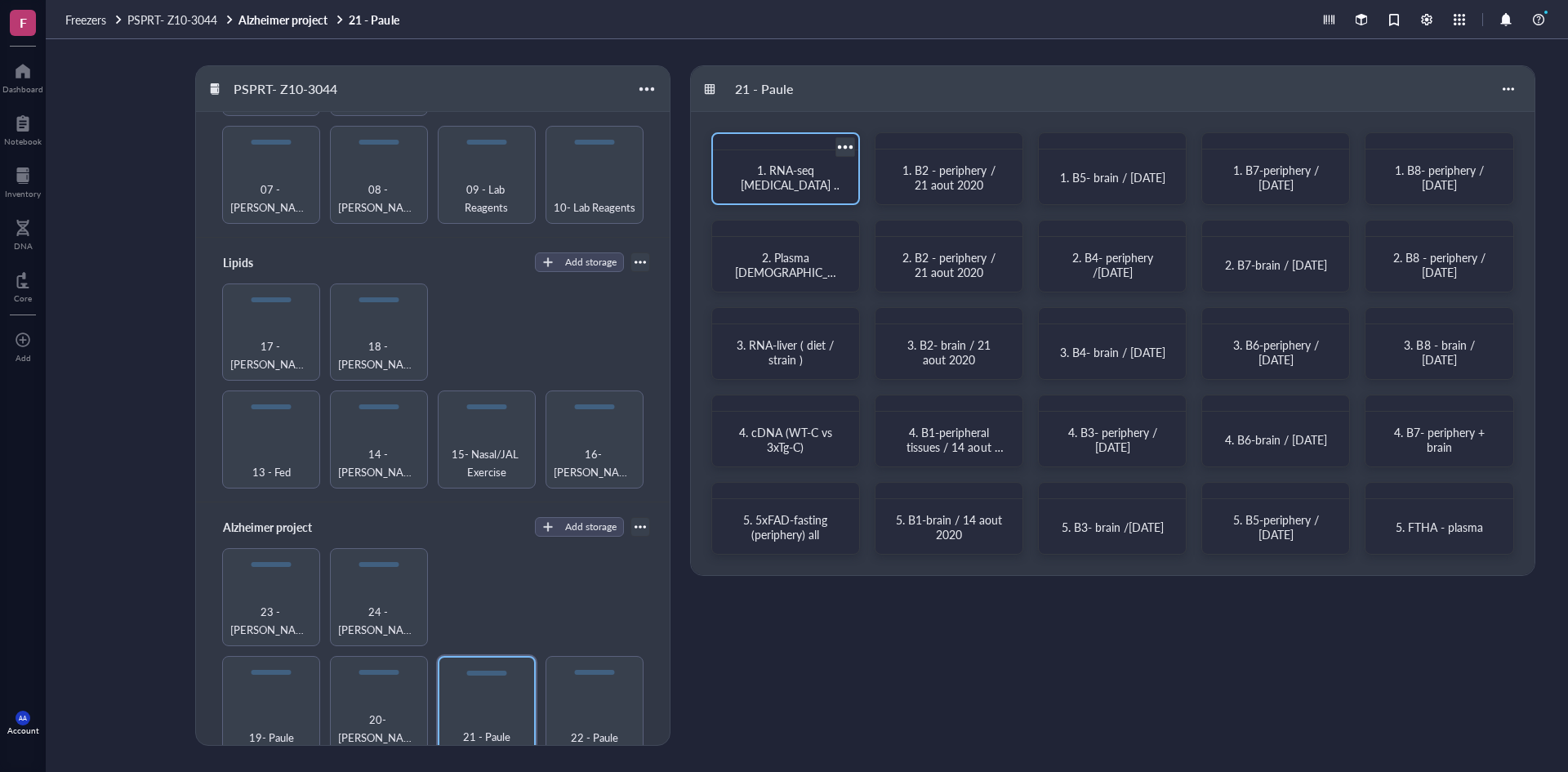
click at [784, 185] on span "1. RNA-seq [MEDICAL_DATA] Batch A" at bounding box center [792, 184] width 102 height 45
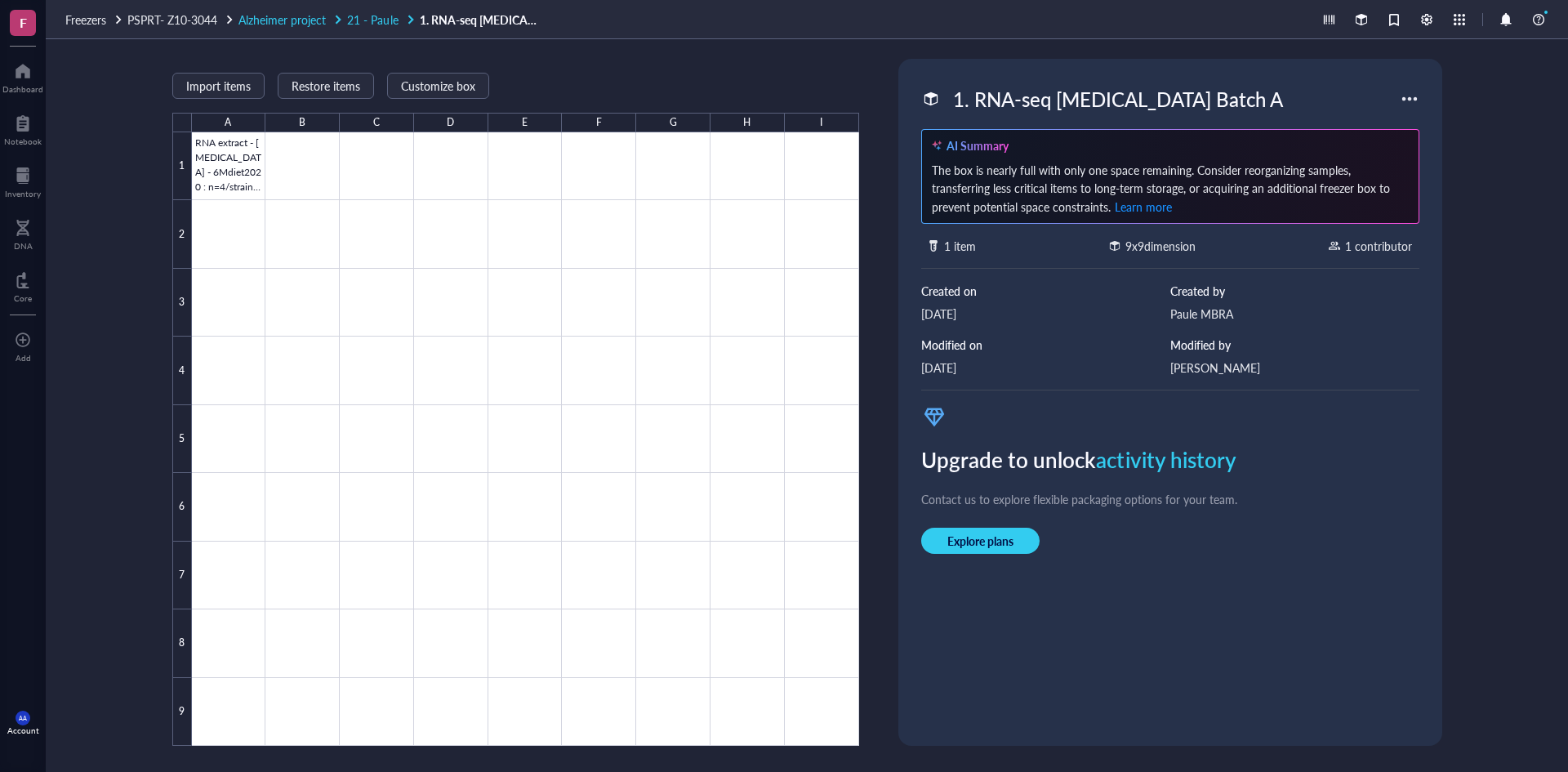
click at [387, 21] on span "21 - Paule" at bounding box center [373, 19] width 51 height 16
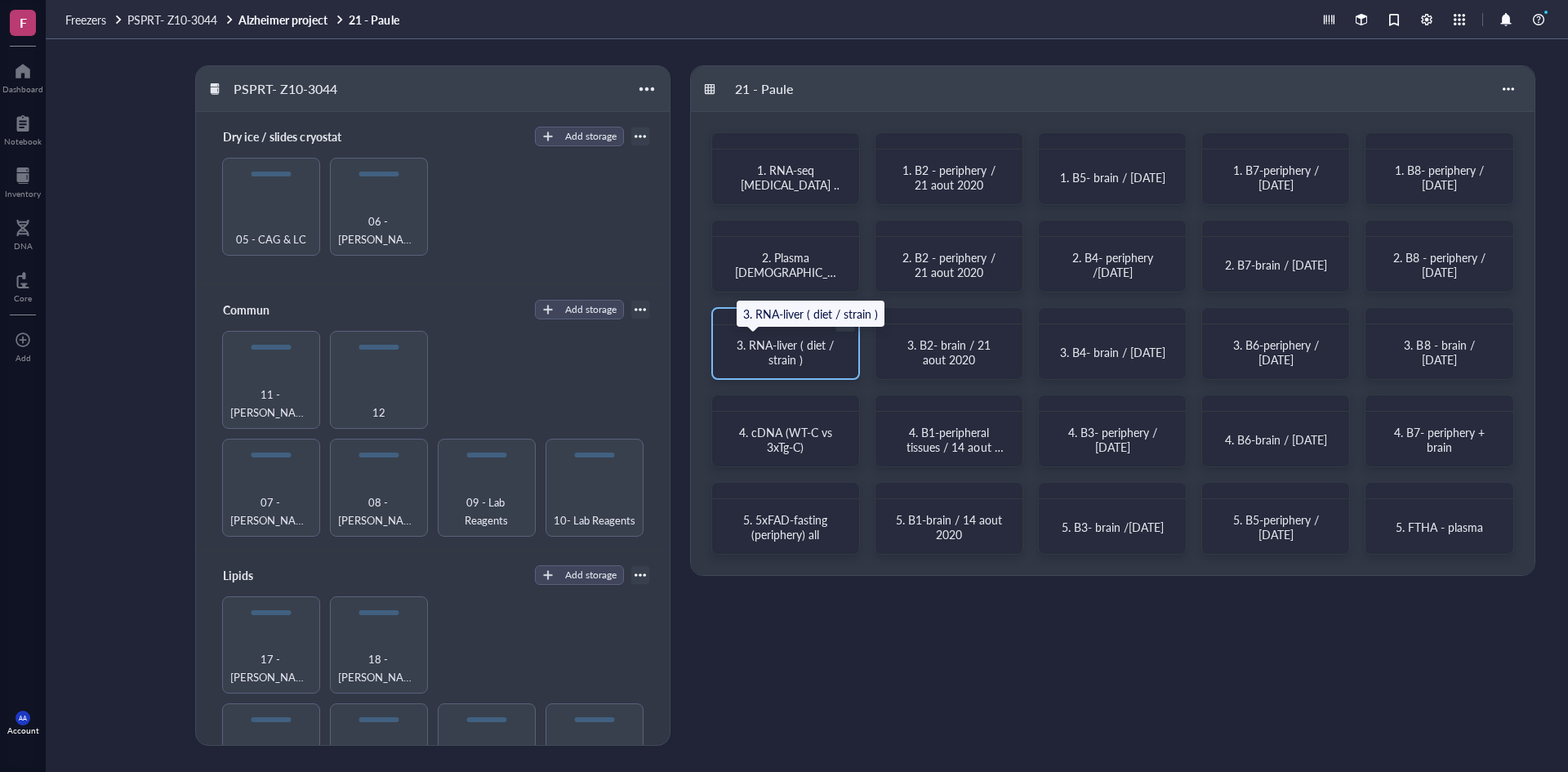
click at [782, 351] on span "3. RNA-liver ( diet / strain )" at bounding box center [787, 352] width 100 height 31
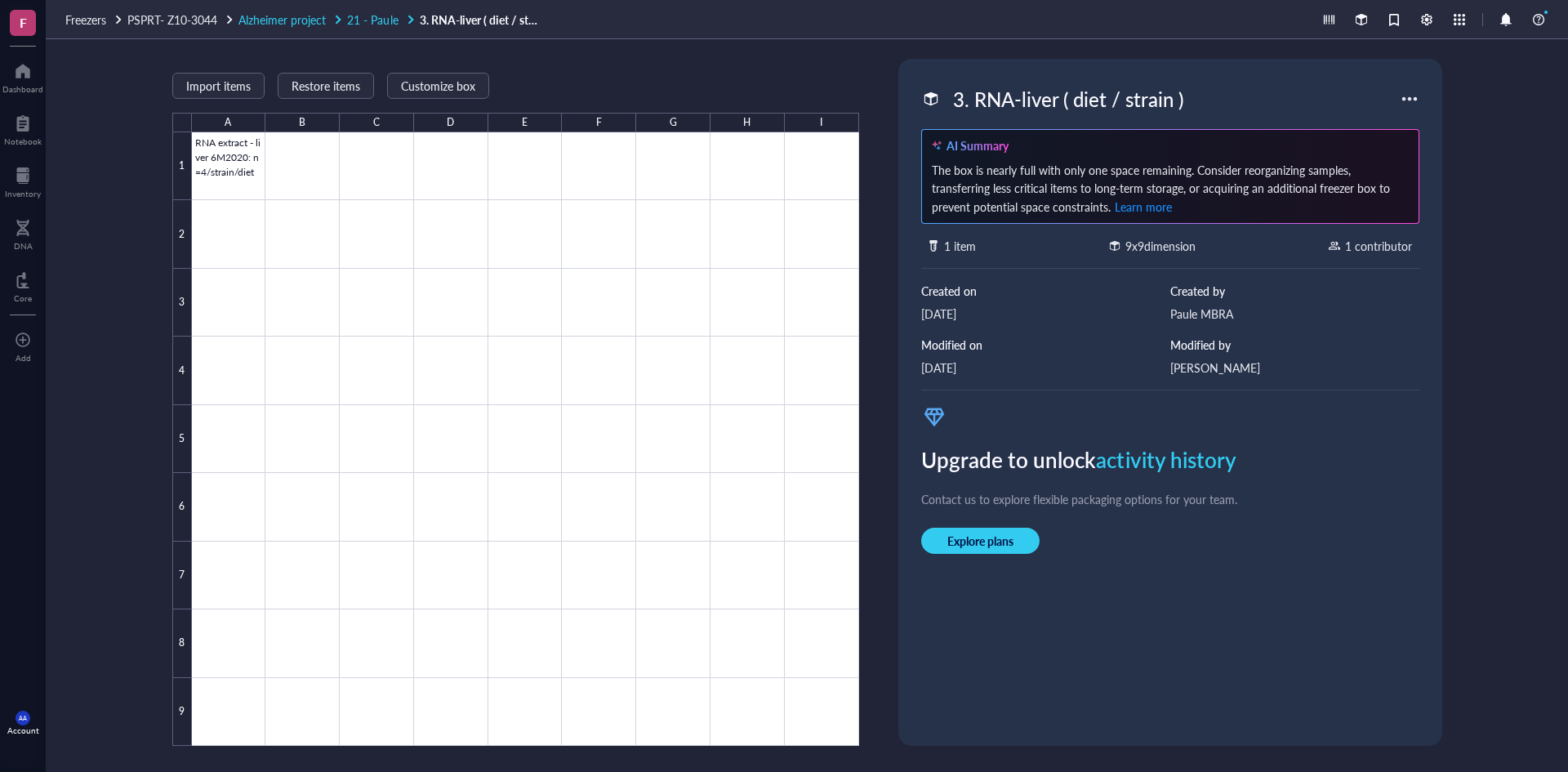
click at [372, 20] on span "21 - Paule" at bounding box center [373, 19] width 51 height 16
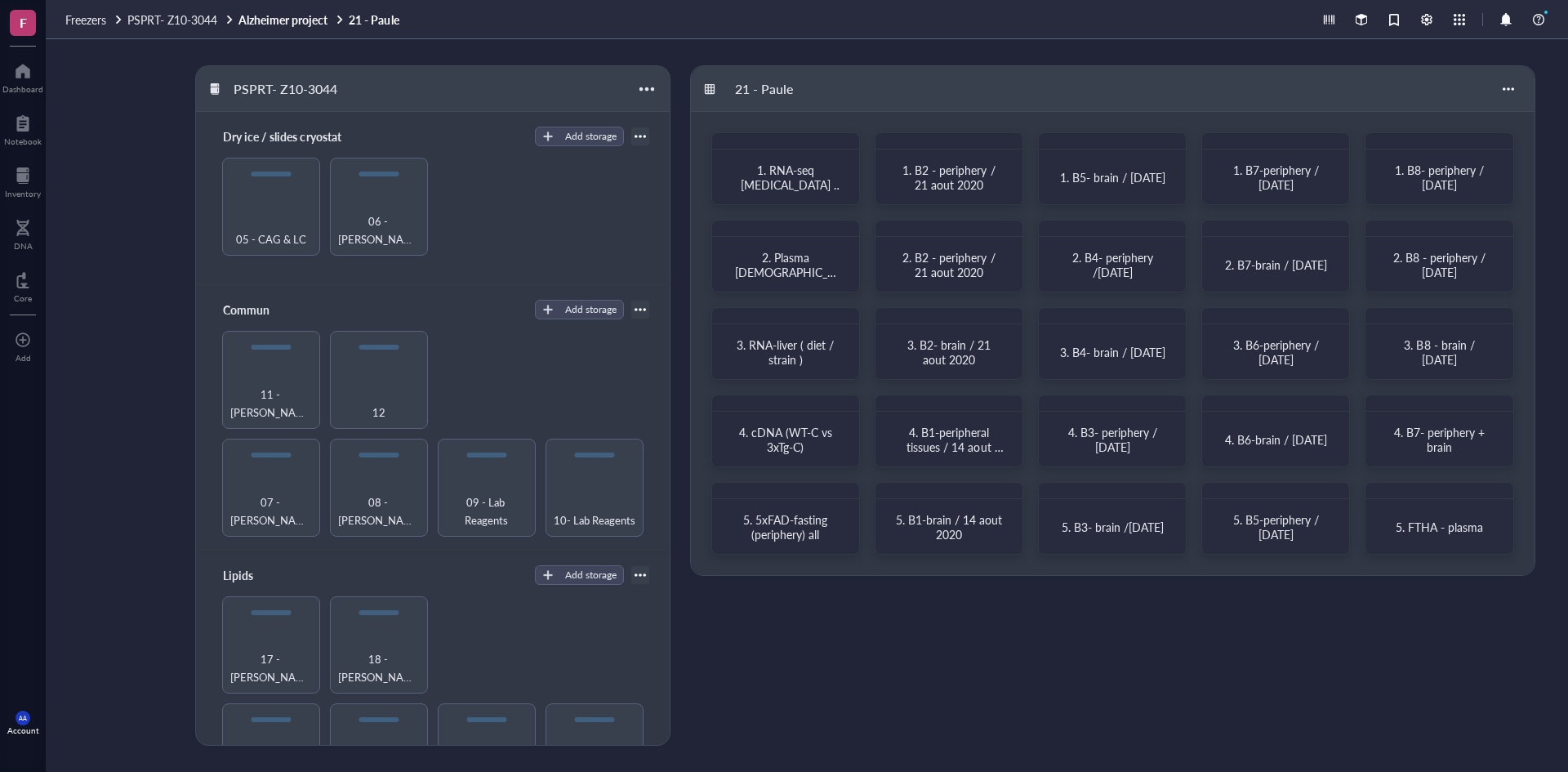
scroll to position [313, 0]
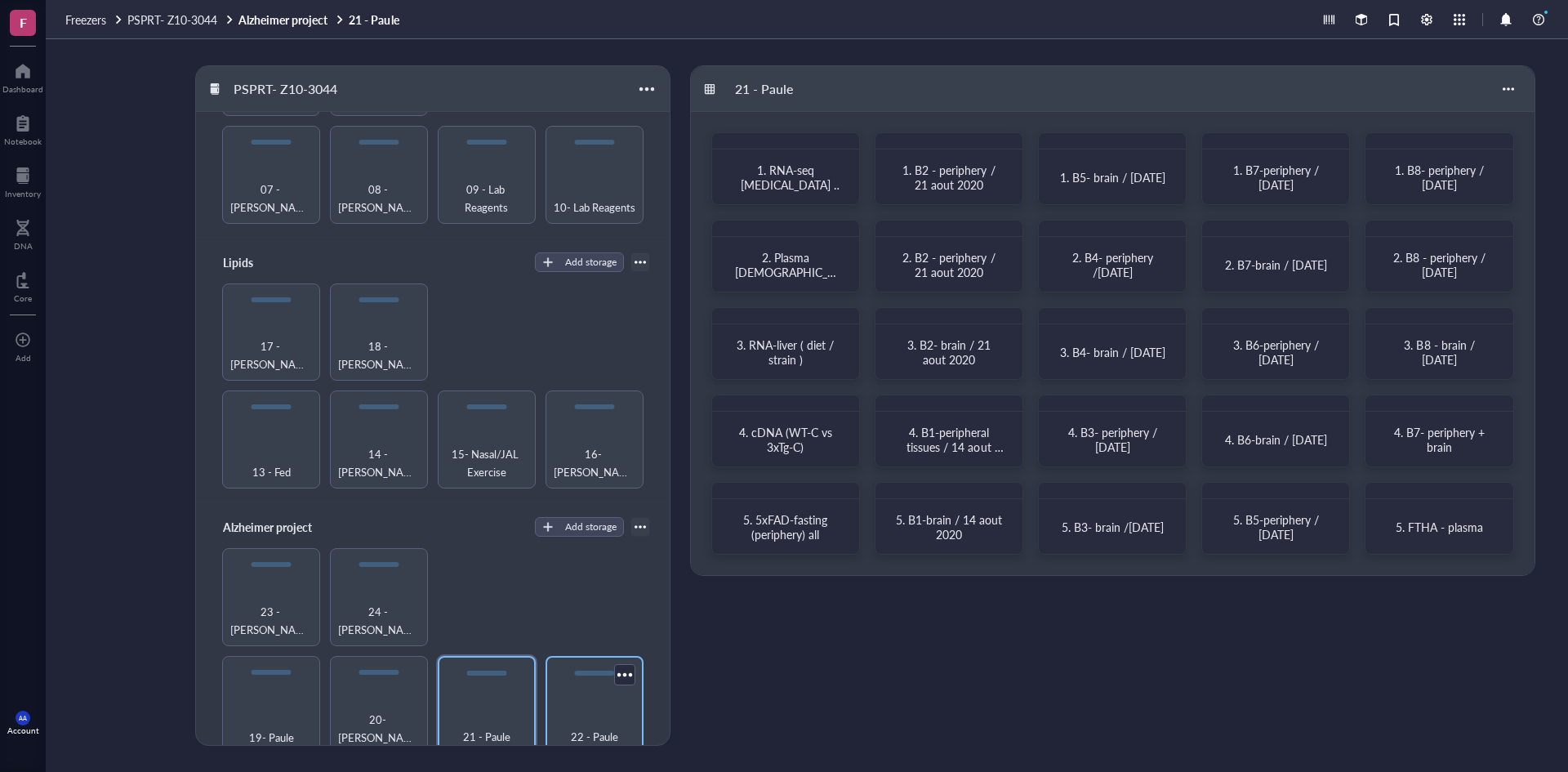
click at [582, 712] on div "22 - Paule" at bounding box center [594, 728] width 81 height 36
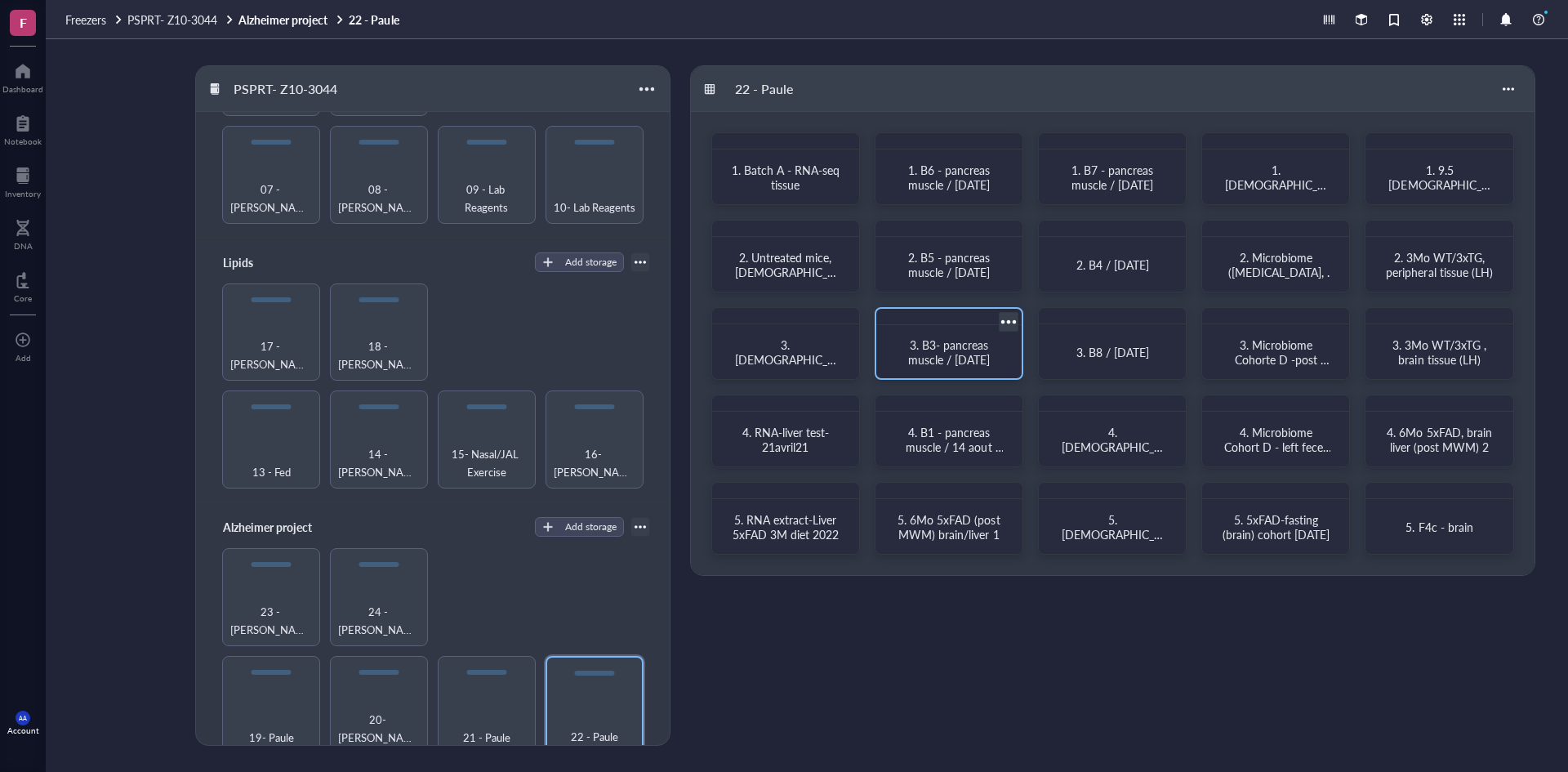
click at [945, 349] on span "3. B3- pancreas muscle / [DATE]" at bounding box center [950, 352] width 83 height 31
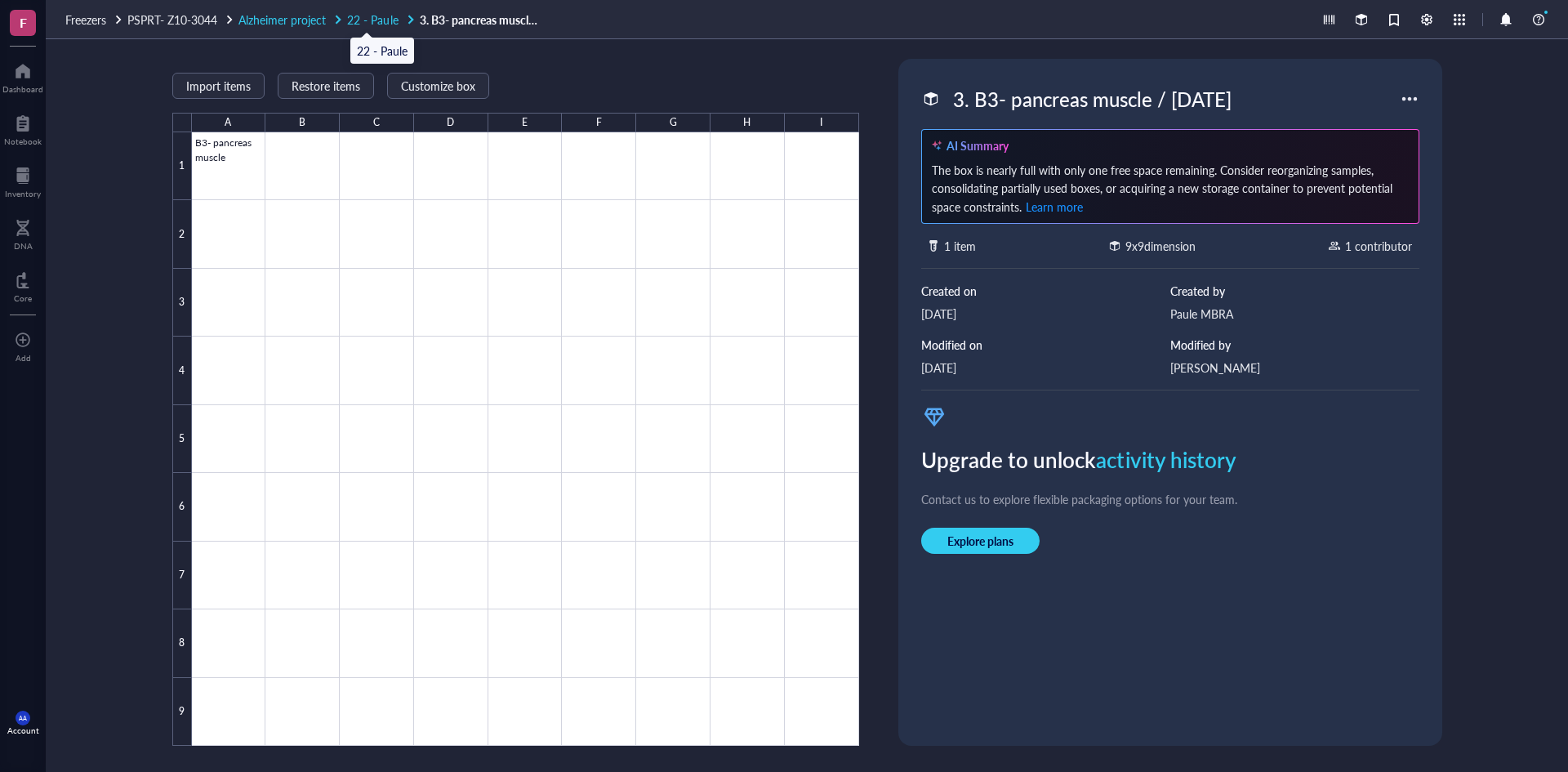
click at [394, 21] on span "22 - Paule" at bounding box center [373, 19] width 51 height 16
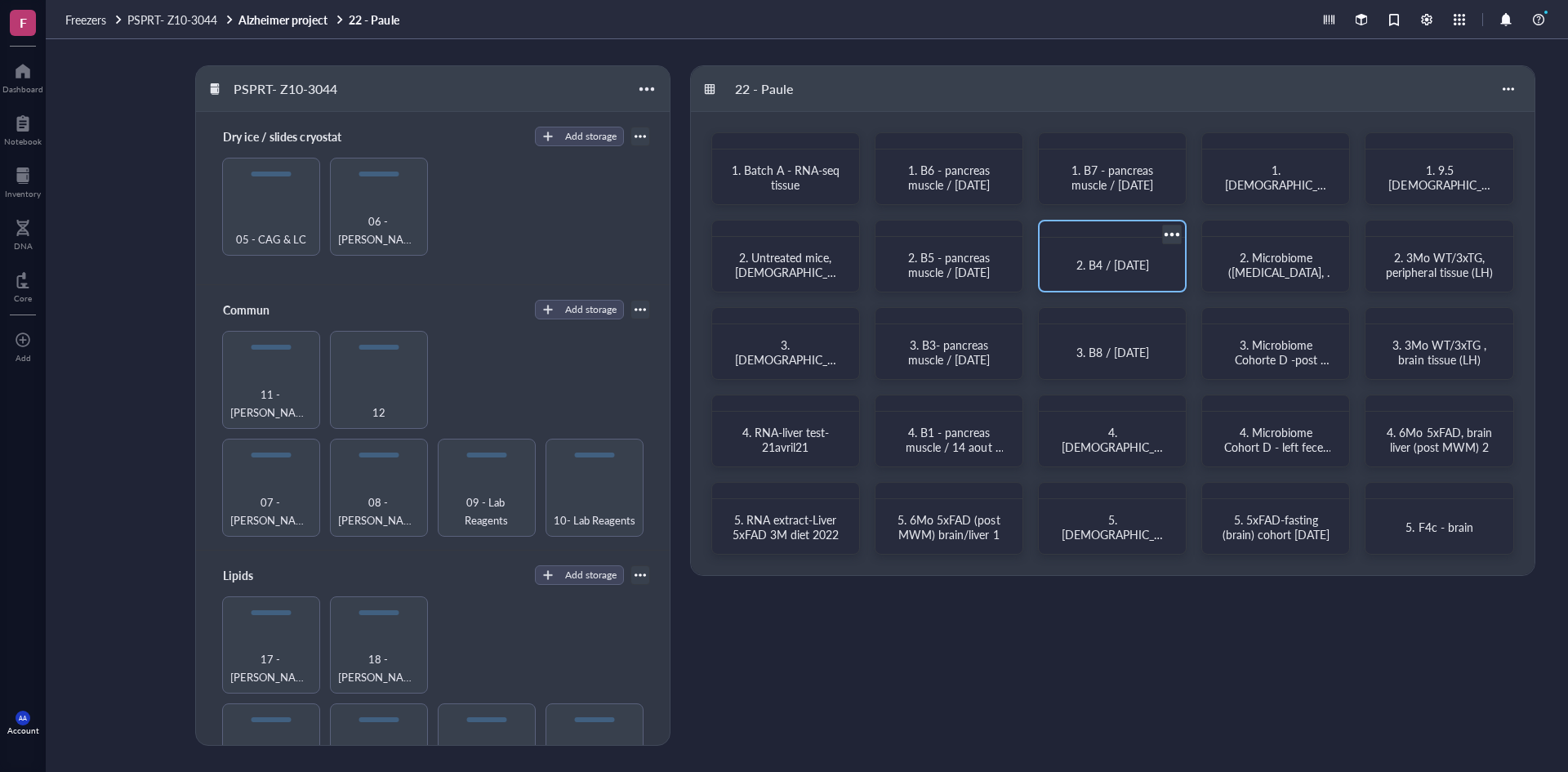
click at [1085, 266] on span "2. B4 / [DATE]" at bounding box center [1113, 264] width 73 height 16
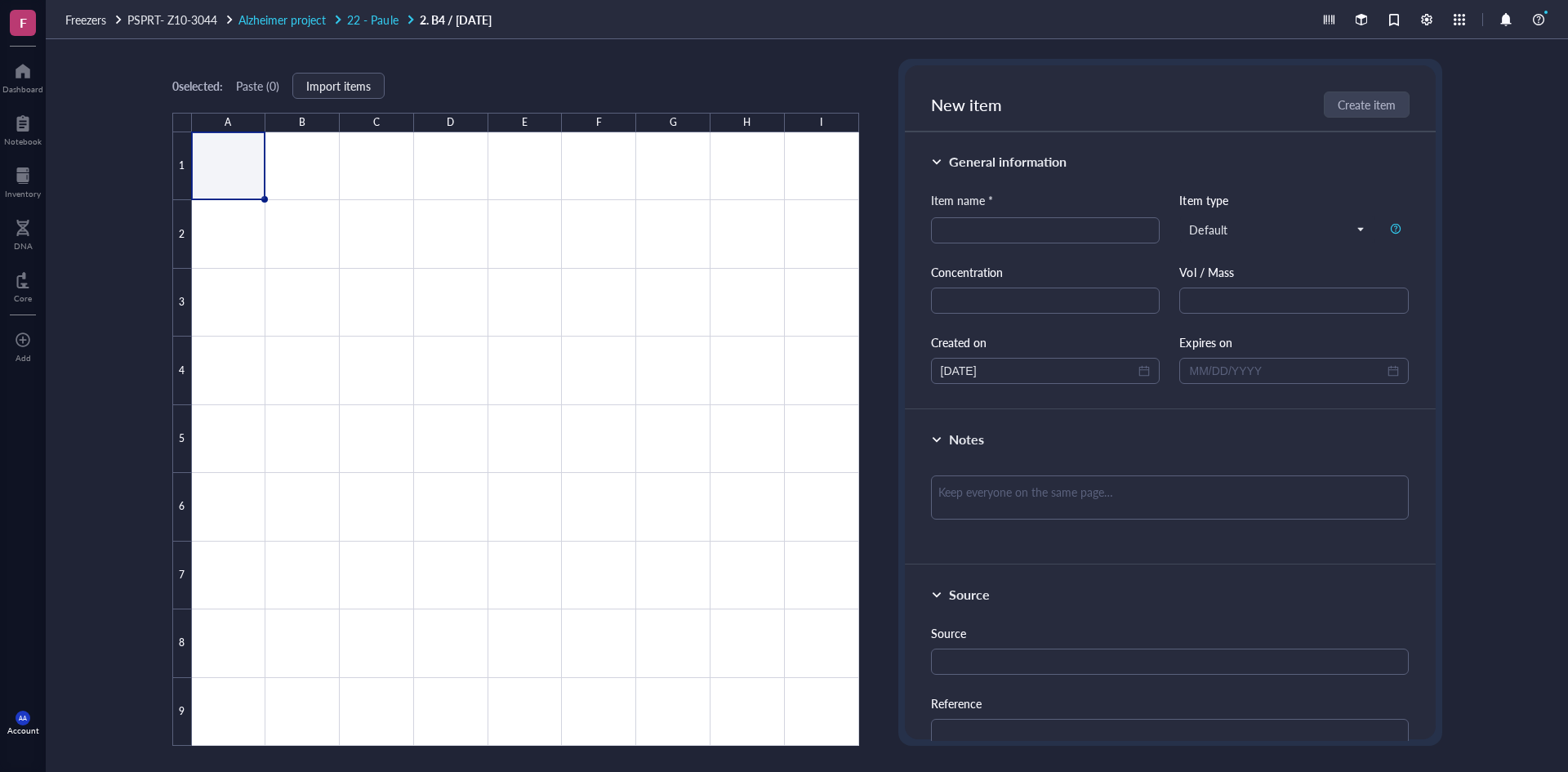
click at [379, 20] on span "22 - Paule" at bounding box center [373, 19] width 51 height 16
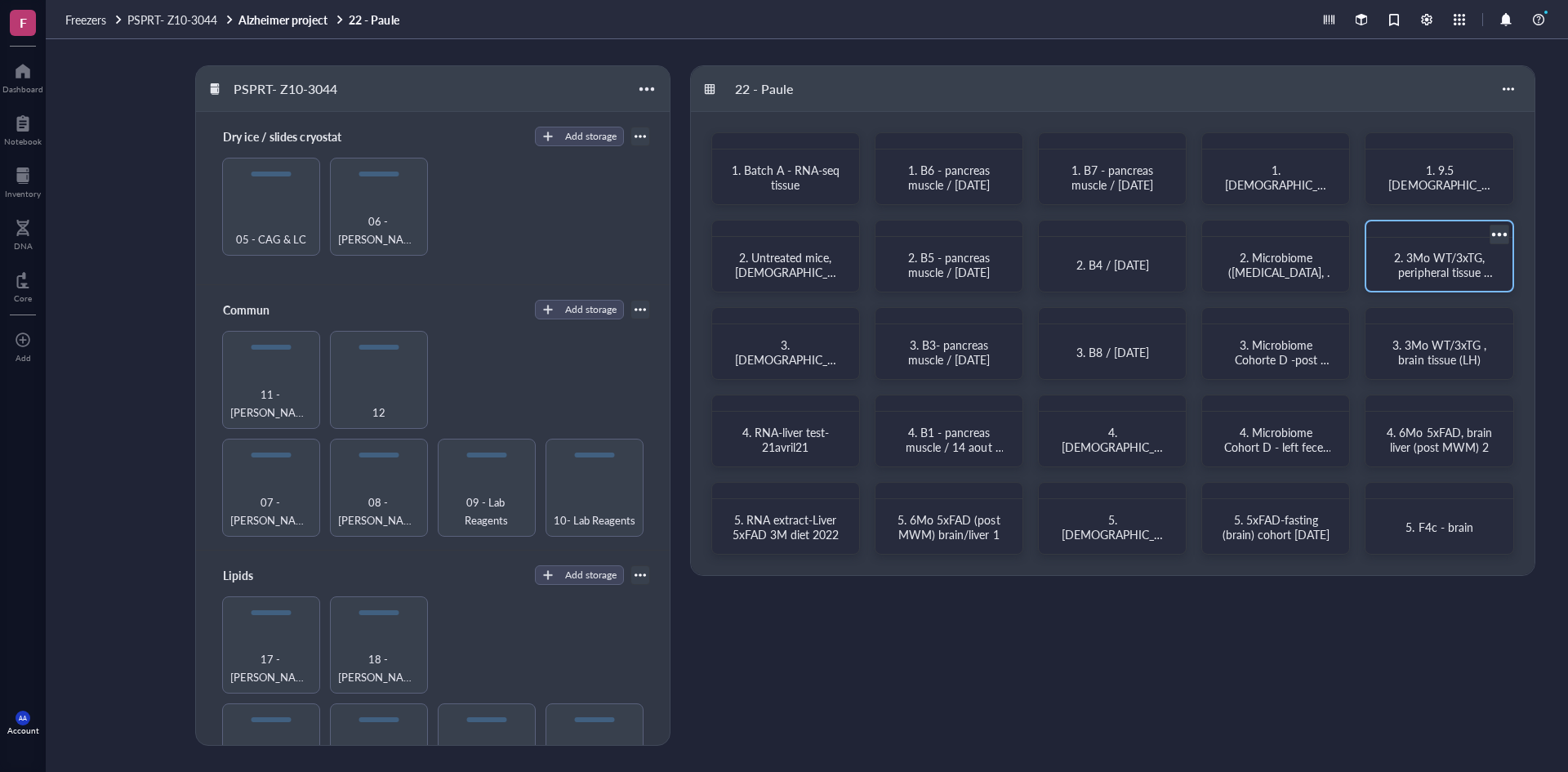
click at [1432, 274] on span "2. 3Mo WT/3xTG, peripheral tissue (LH)" at bounding box center [1444, 272] width 98 height 45
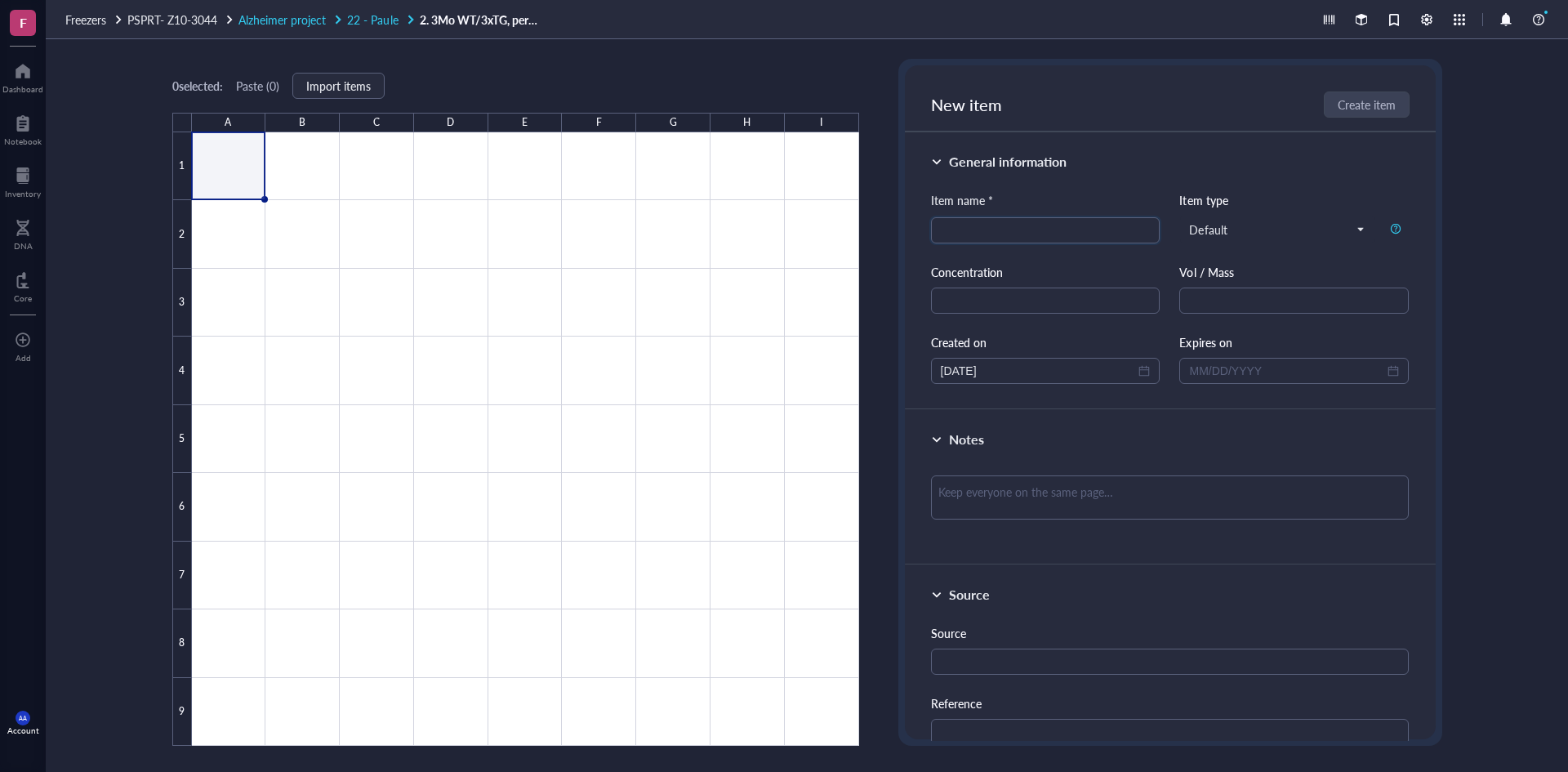
click at [382, 22] on span "22 - Paule" at bounding box center [373, 19] width 51 height 16
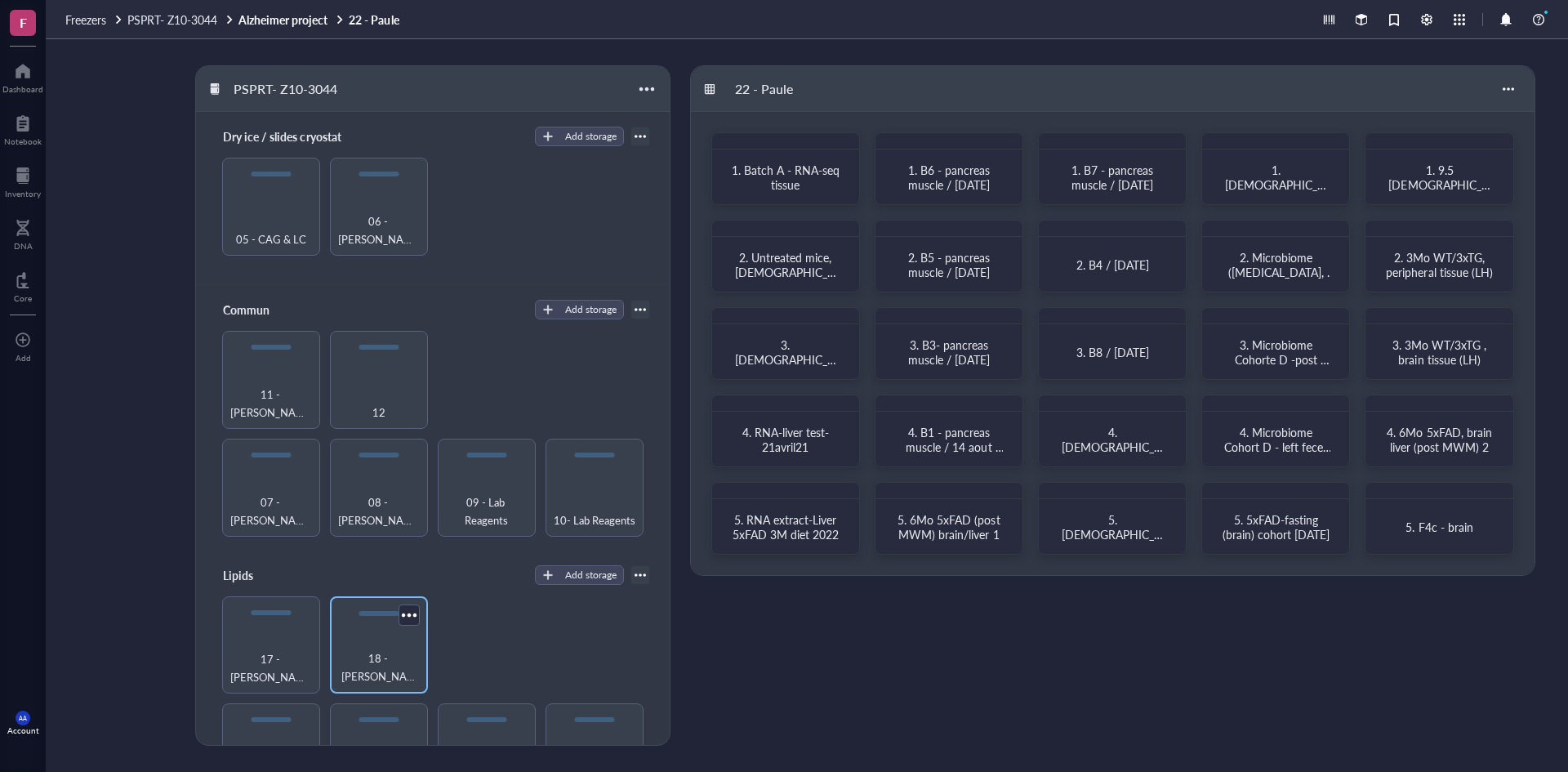
scroll to position [313, 0]
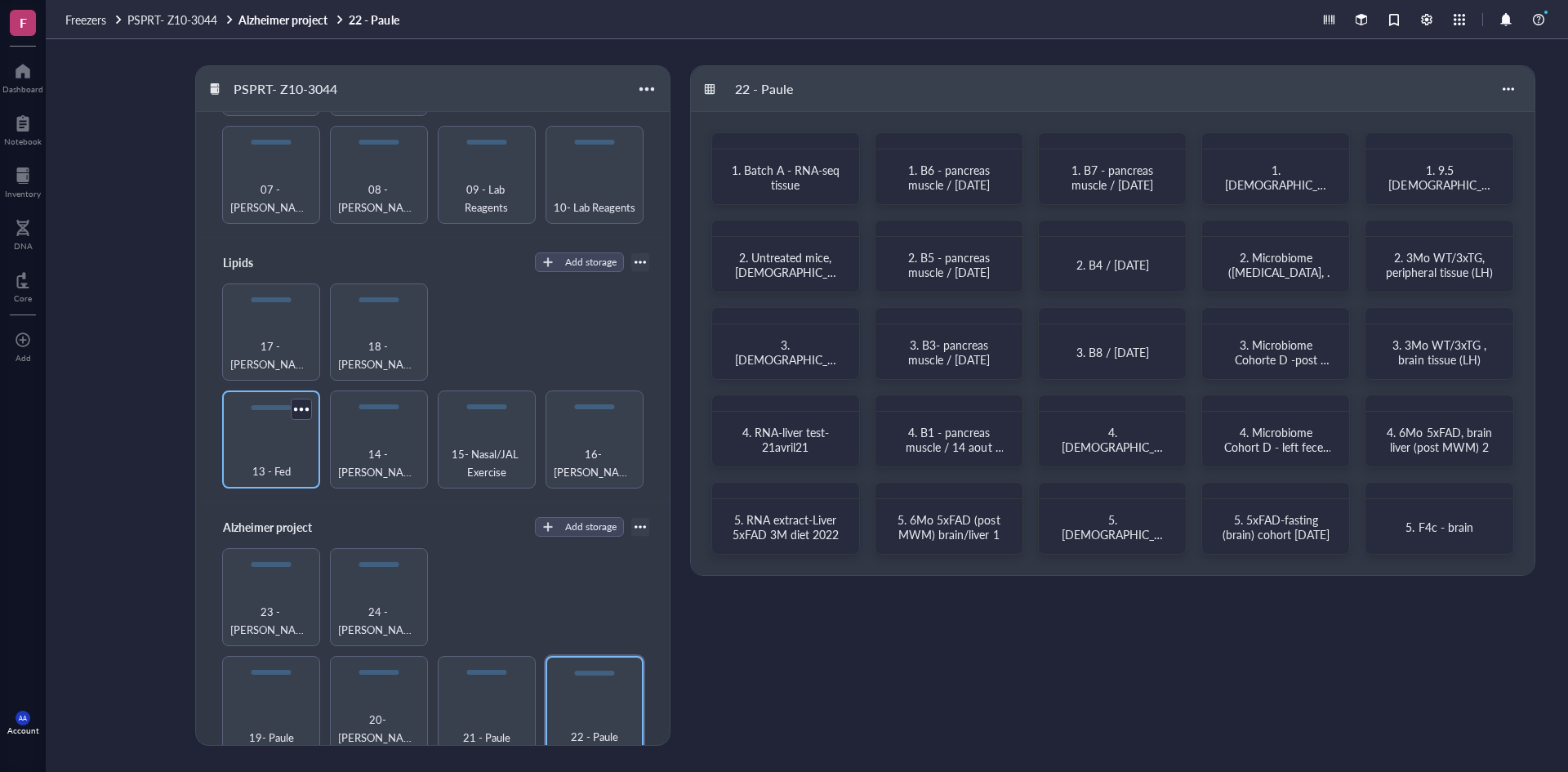
click at [272, 463] on span "13 - Fed" at bounding box center [272, 471] width 39 height 18
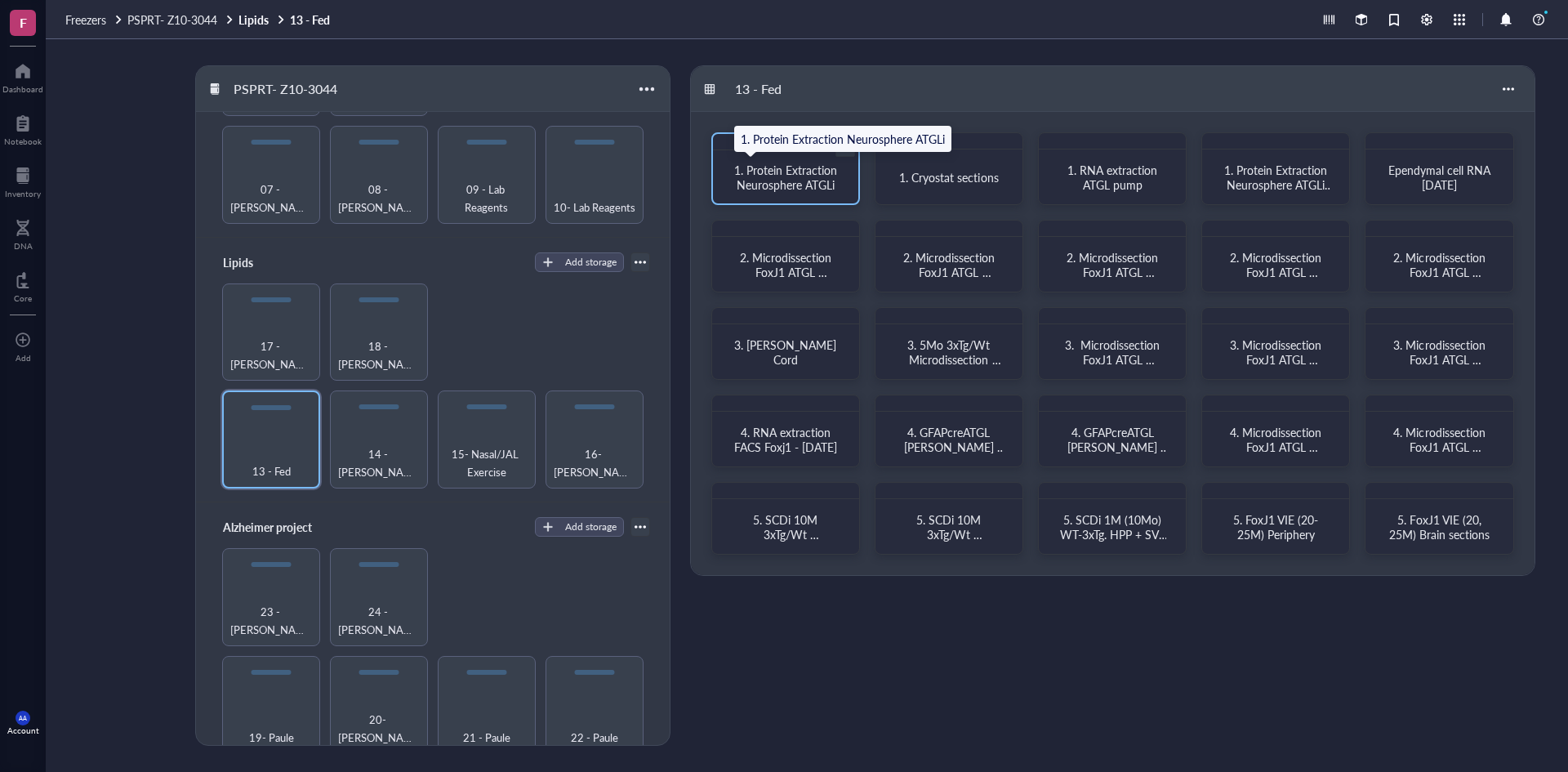
click at [783, 181] on span "1. Protein Extraction Neurosphere ATGLi" at bounding box center [787, 177] width 106 height 31
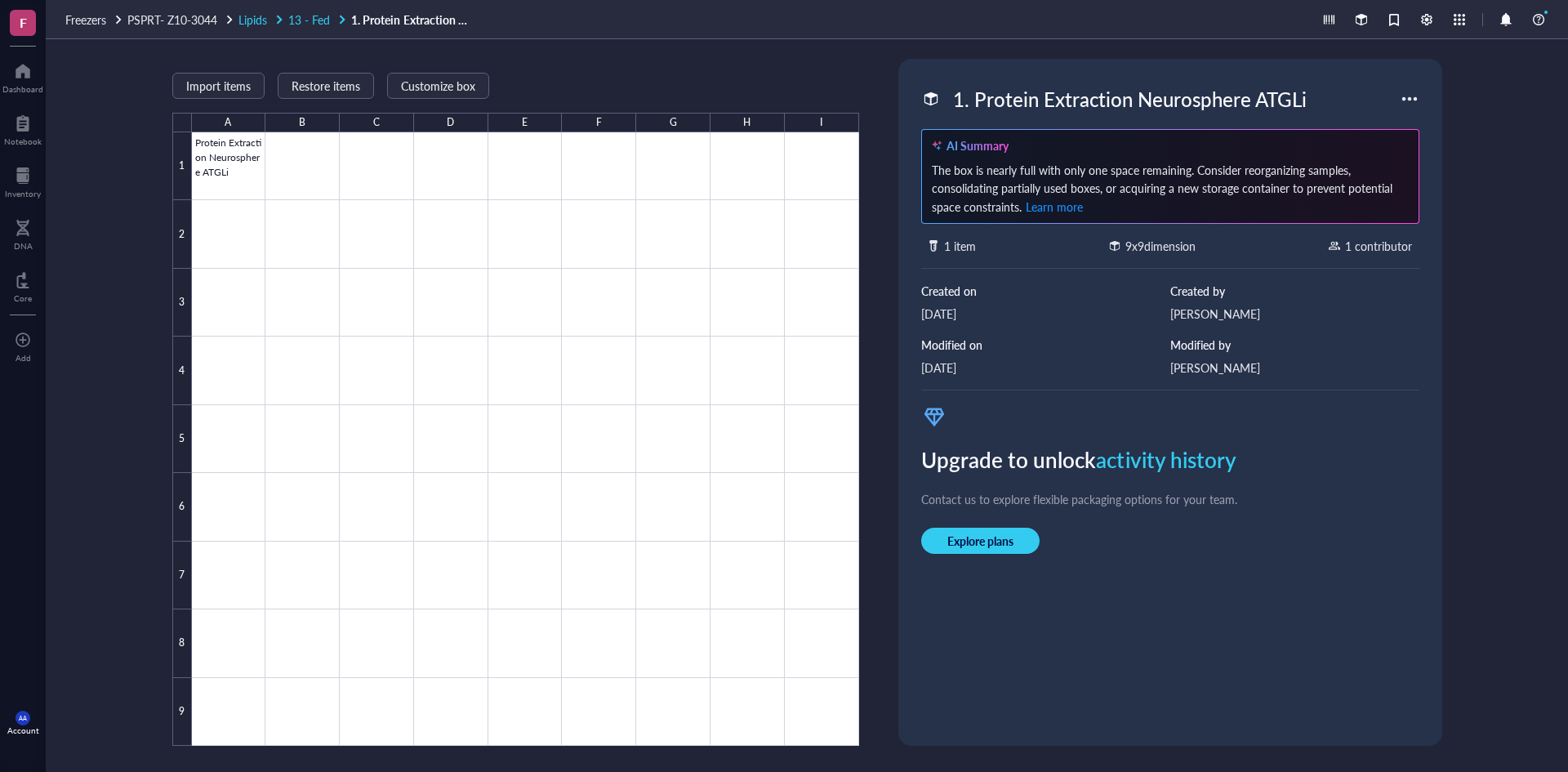
click at [316, 17] on span "13 - Fed" at bounding box center [309, 19] width 42 height 16
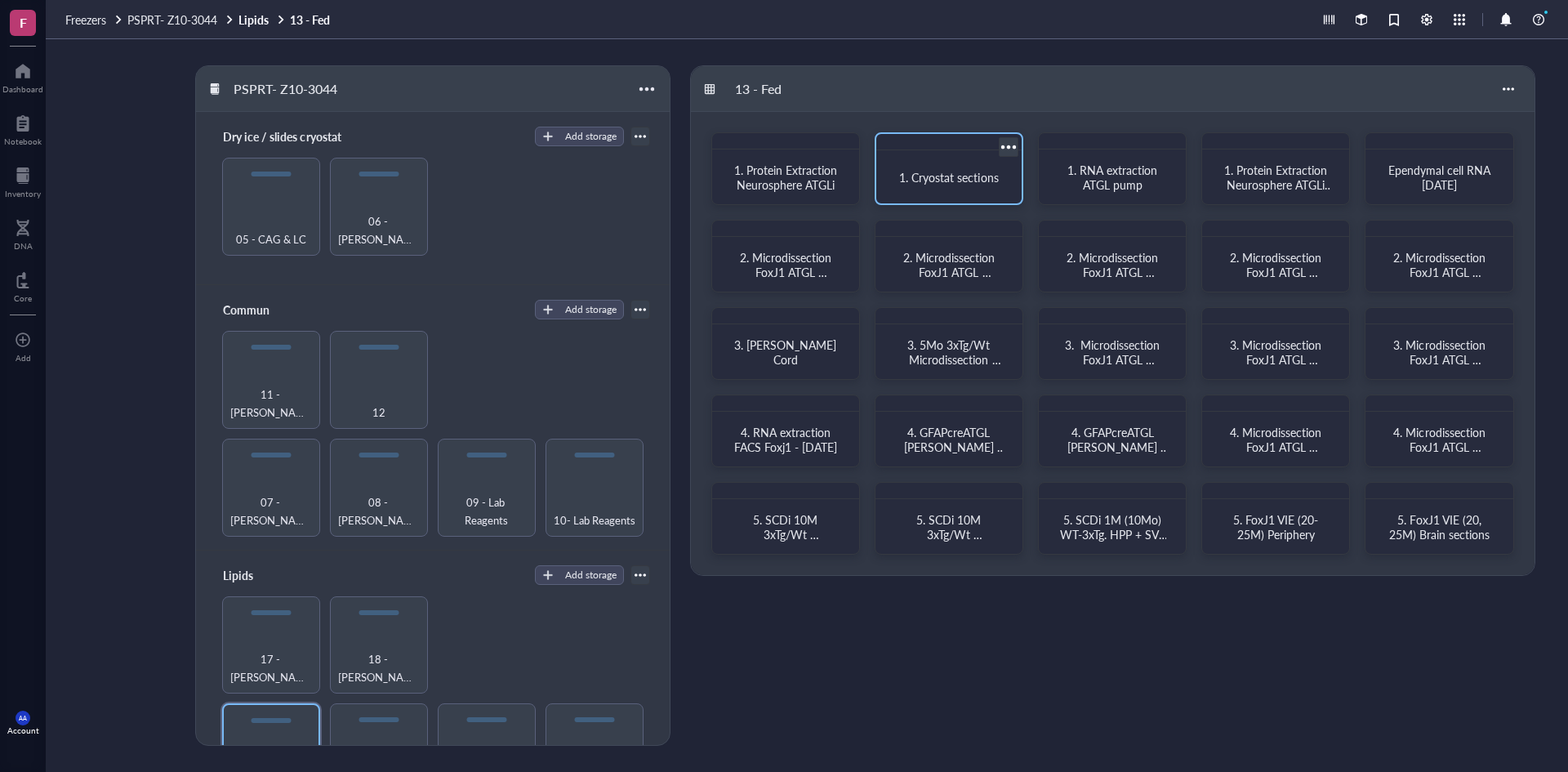
click at [947, 176] on span "1. Cryostat sections" at bounding box center [948, 177] width 98 height 16
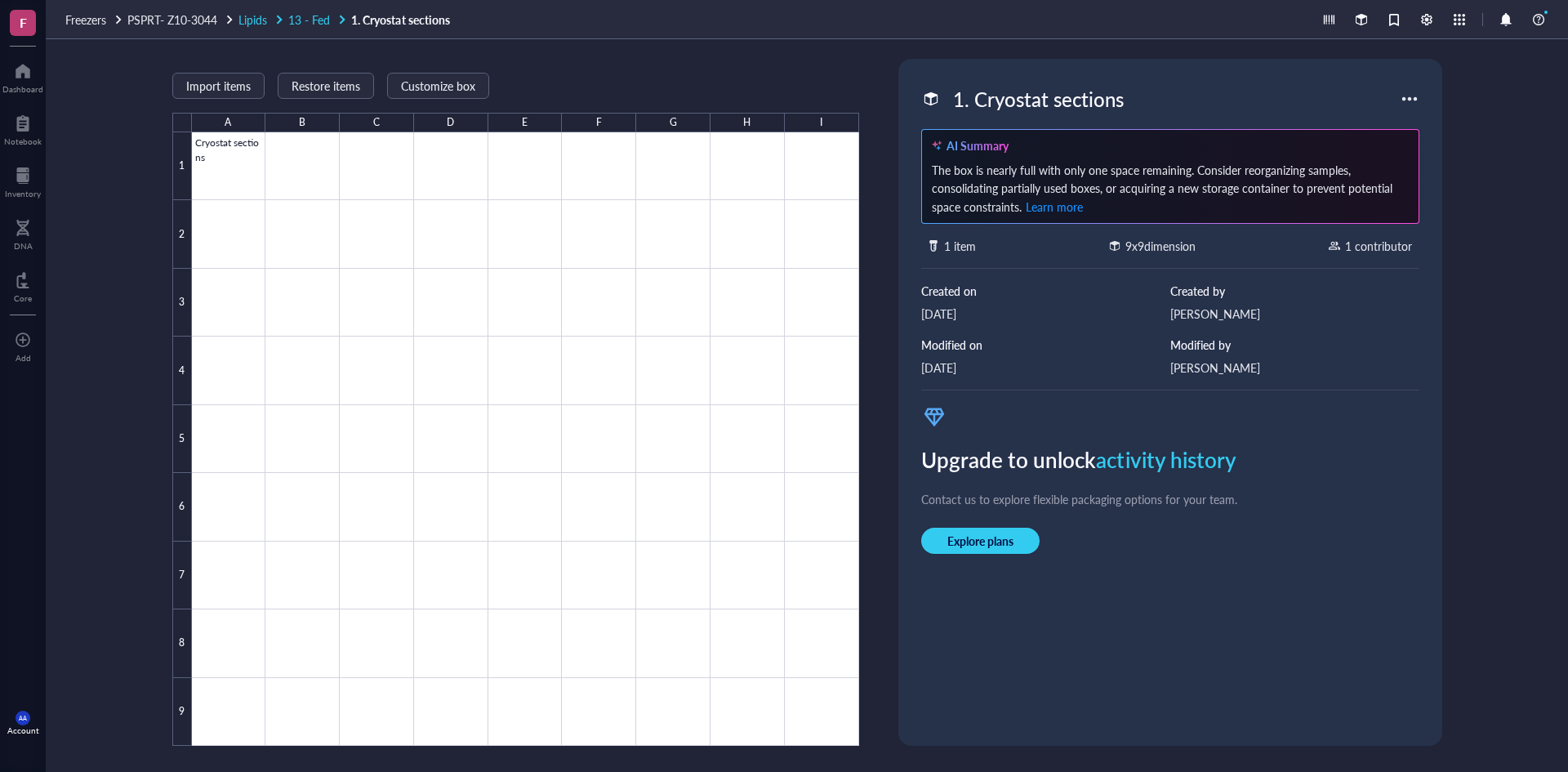
click at [320, 16] on span "13 - Fed" at bounding box center [309, 19] width 42 height 16
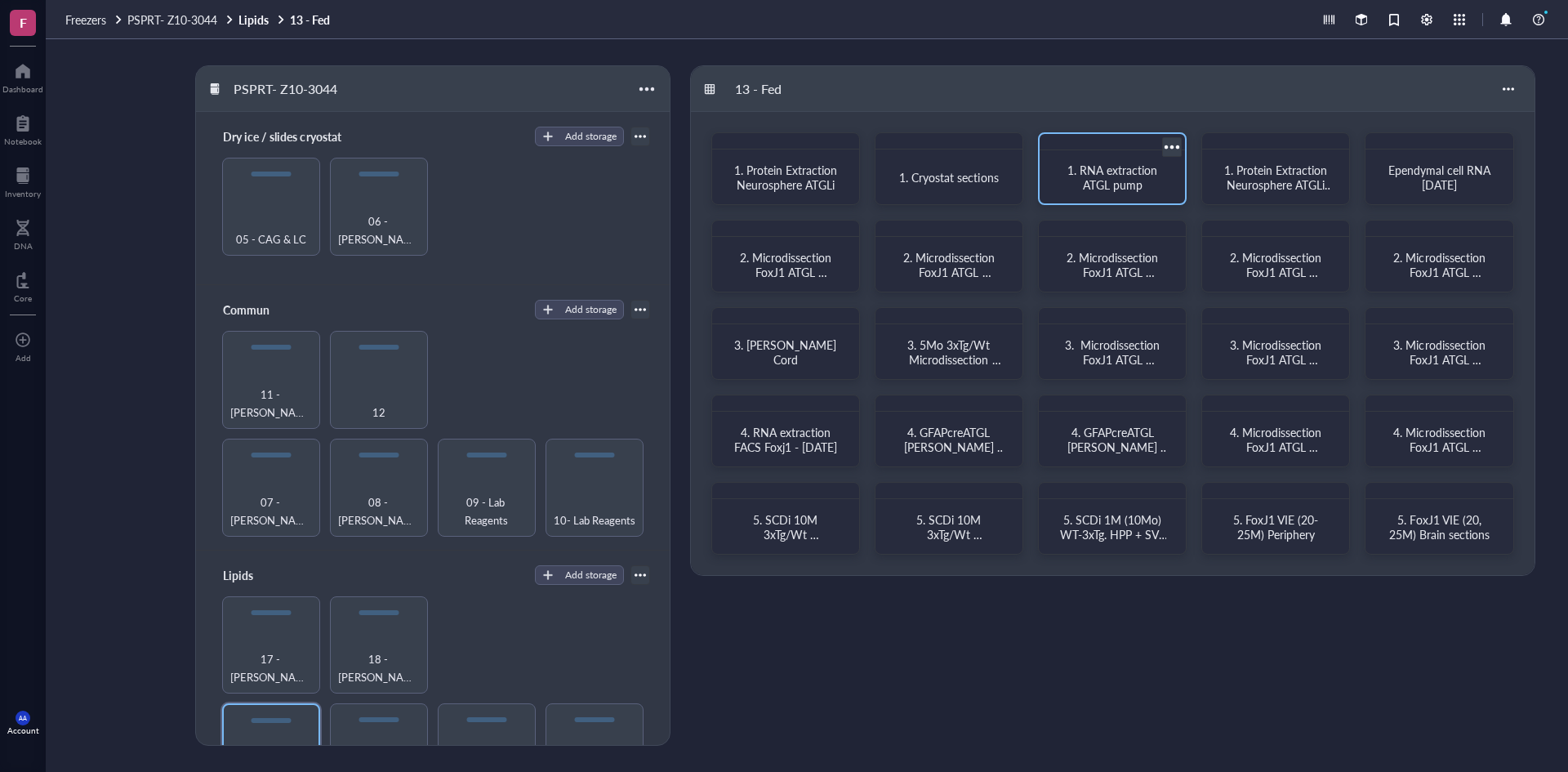
click at [1120, 180] on span "1. RNA extraction ATGL pump" at bounding box center [1114, 177] width 93 height 31
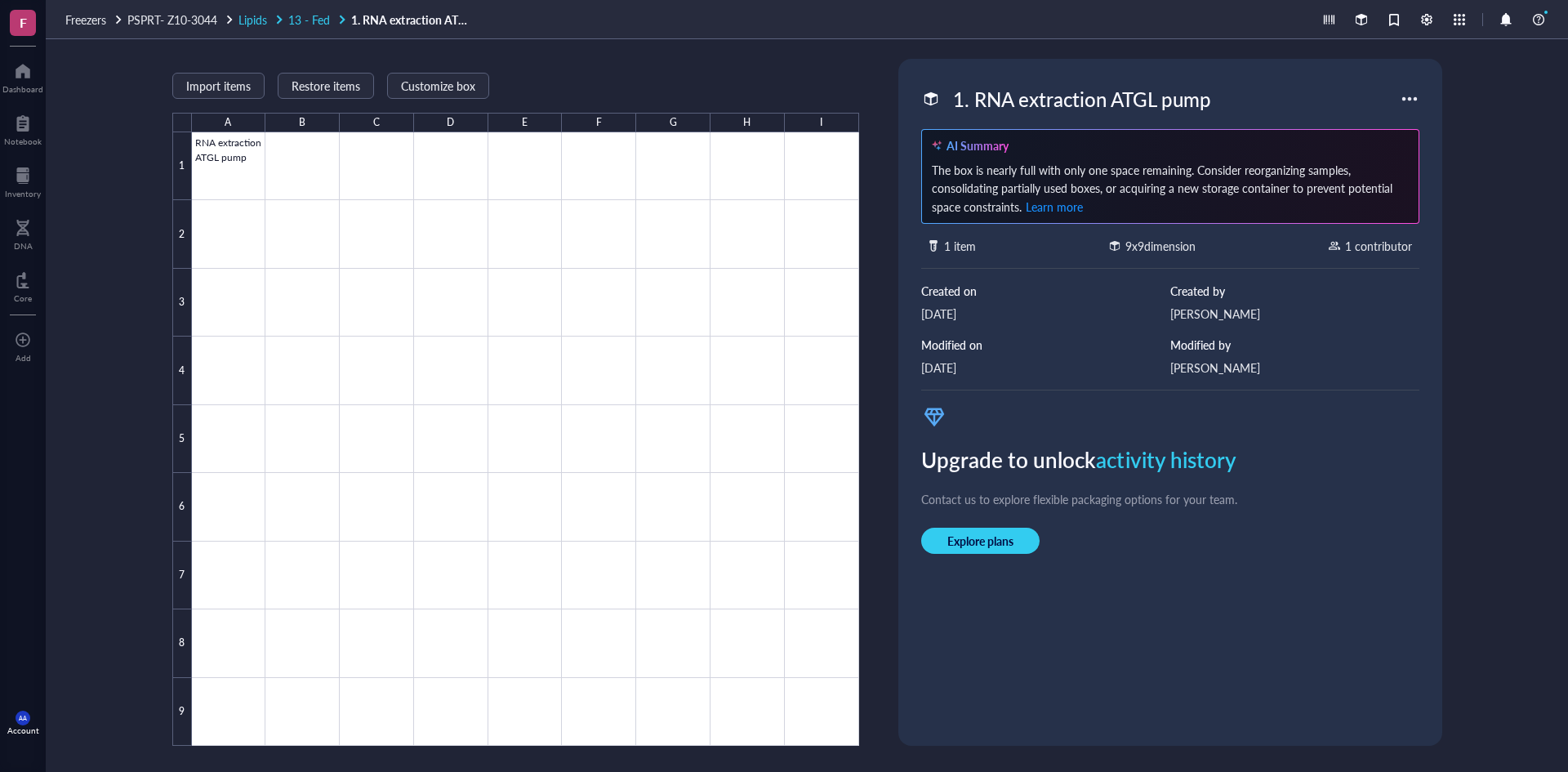
click at [312, 17] on span "13 - Fed" at bounding box center [309, 19] width 42 height 16
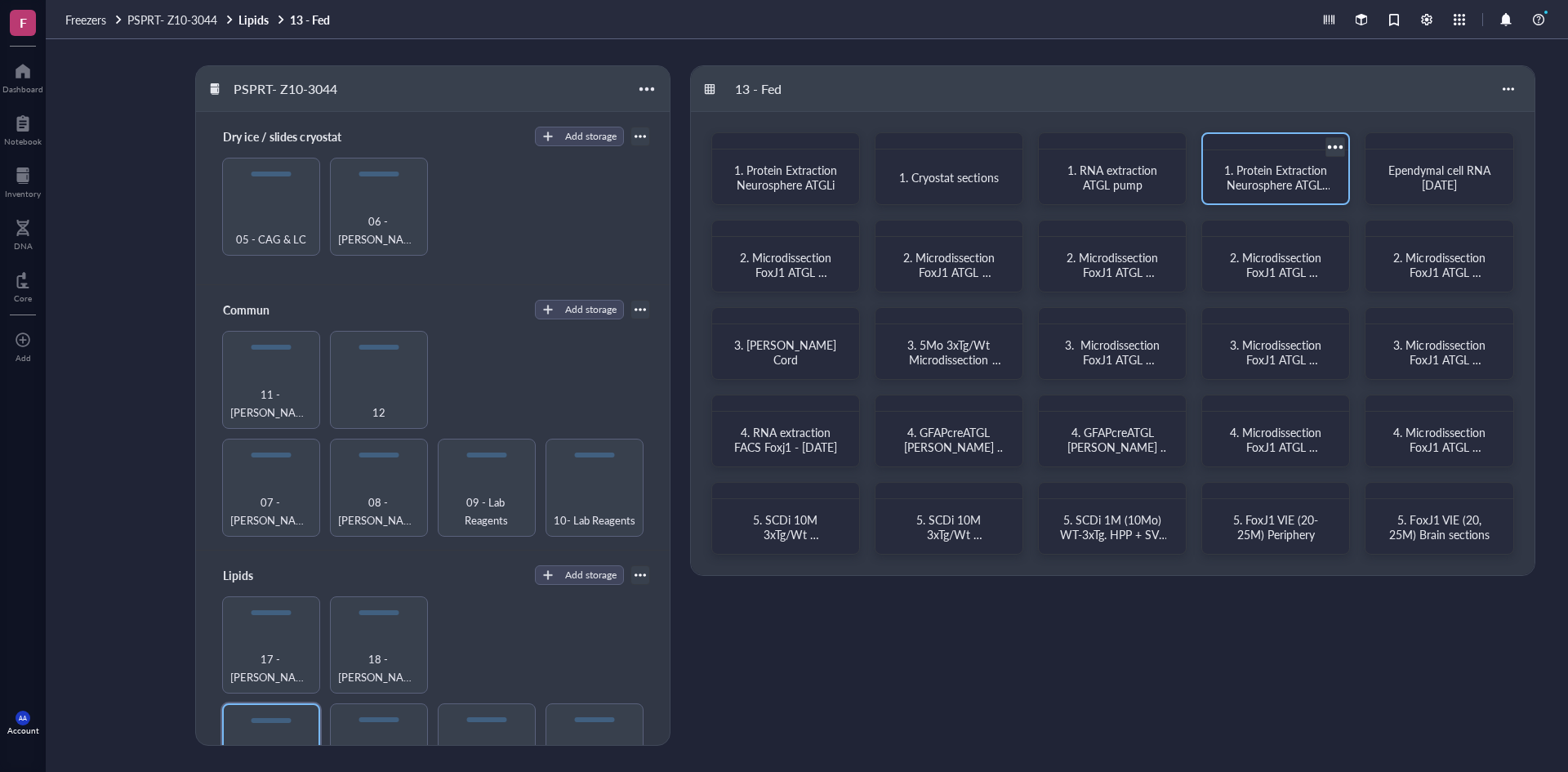
click at [1246, 184] on span "1. Protein Extraction Neurosphere ATGLi [DATE] and cell culture (SJ)" at bounding box center [1277, 192] width 107 height 61
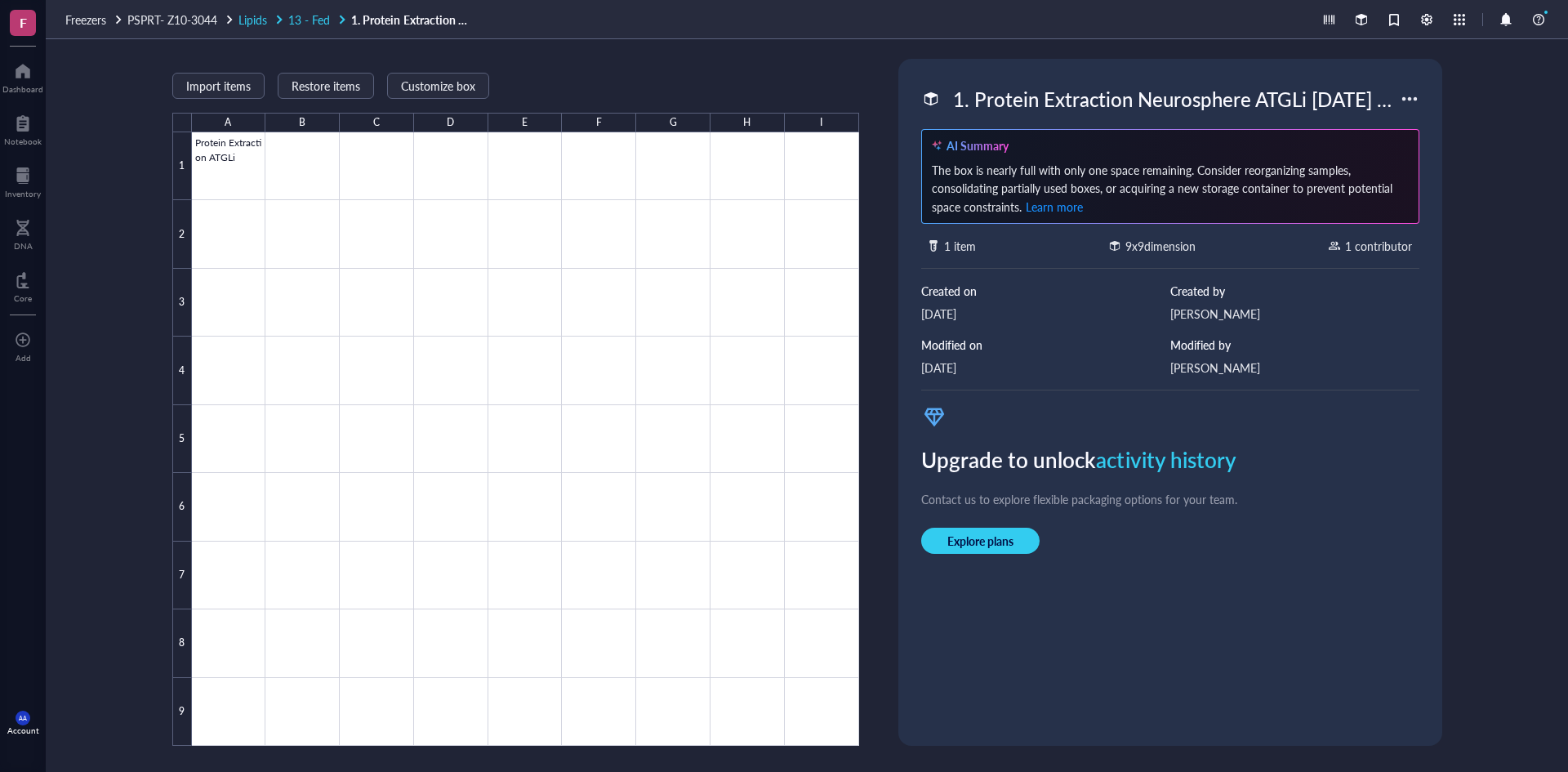
click at [310, 18] on span "13 - Fed" at bounding box center [309, 19] width 42 height 16
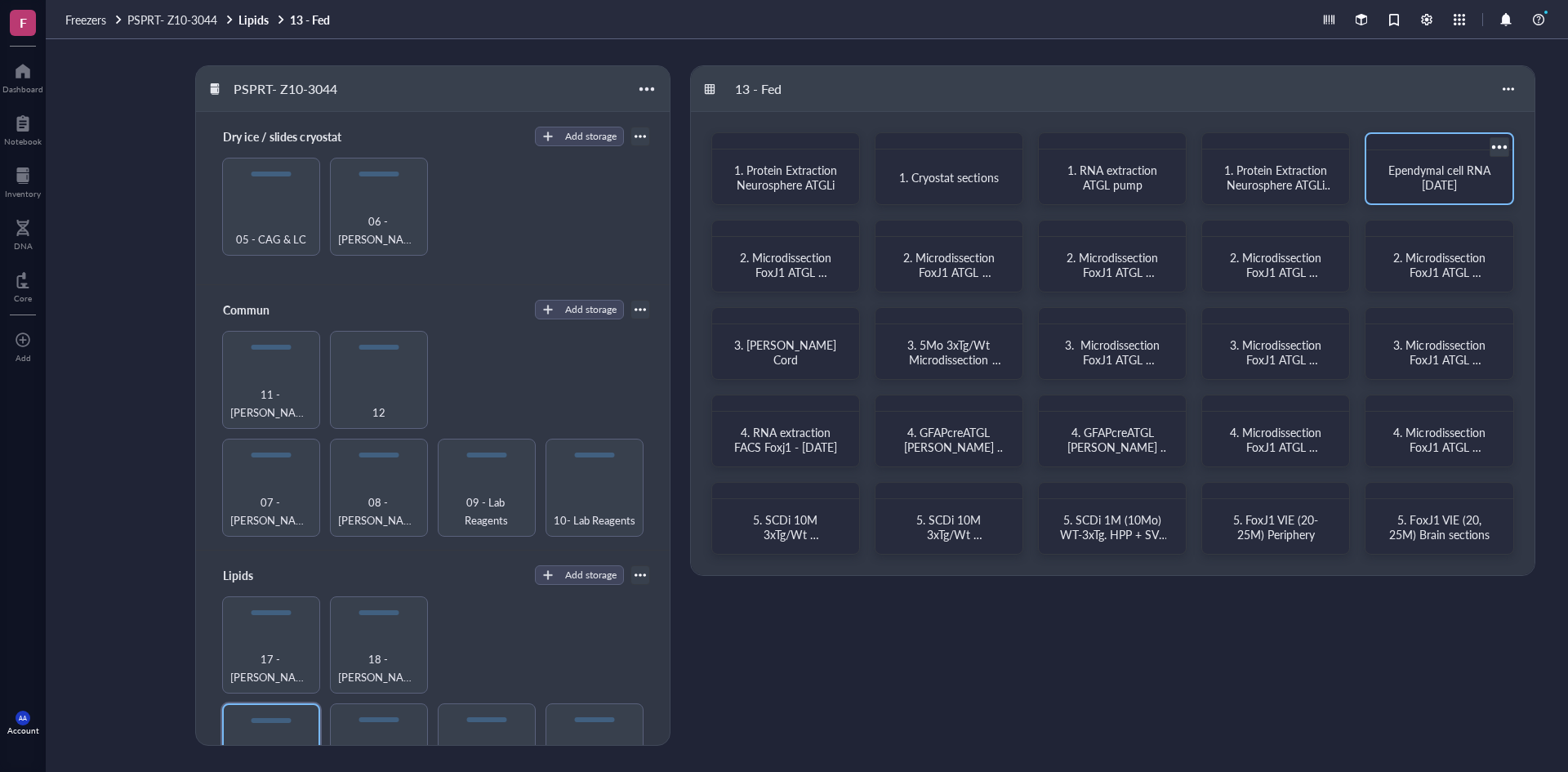
click at [1413, 178] on span "Ependymal cell RNA [DATE]" at bounding box center [1441, 177] width 105 height 31
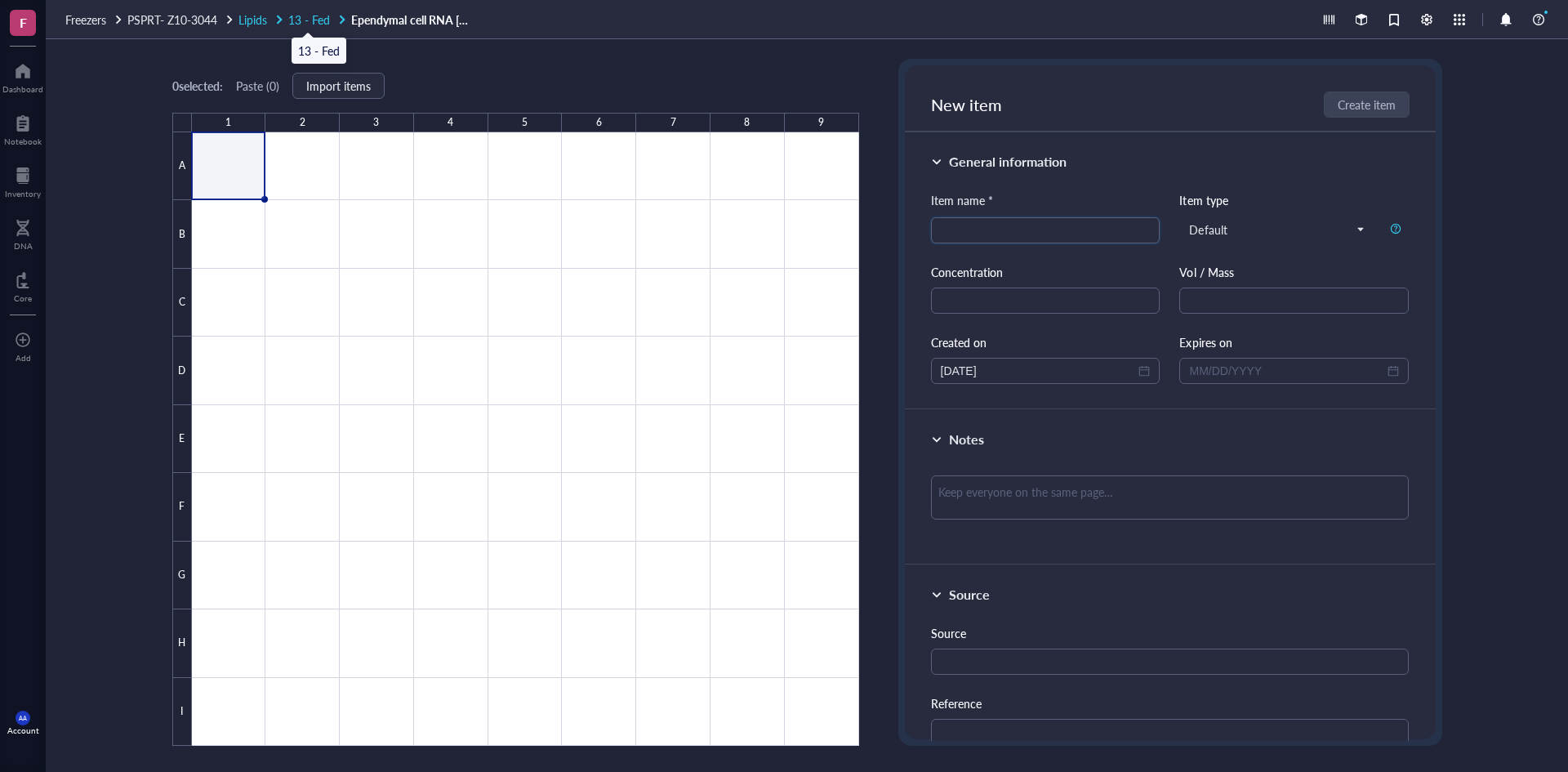
click at [316, 21] on span "13 - Fed" at bounding box center [309, 19] width 42 height 16
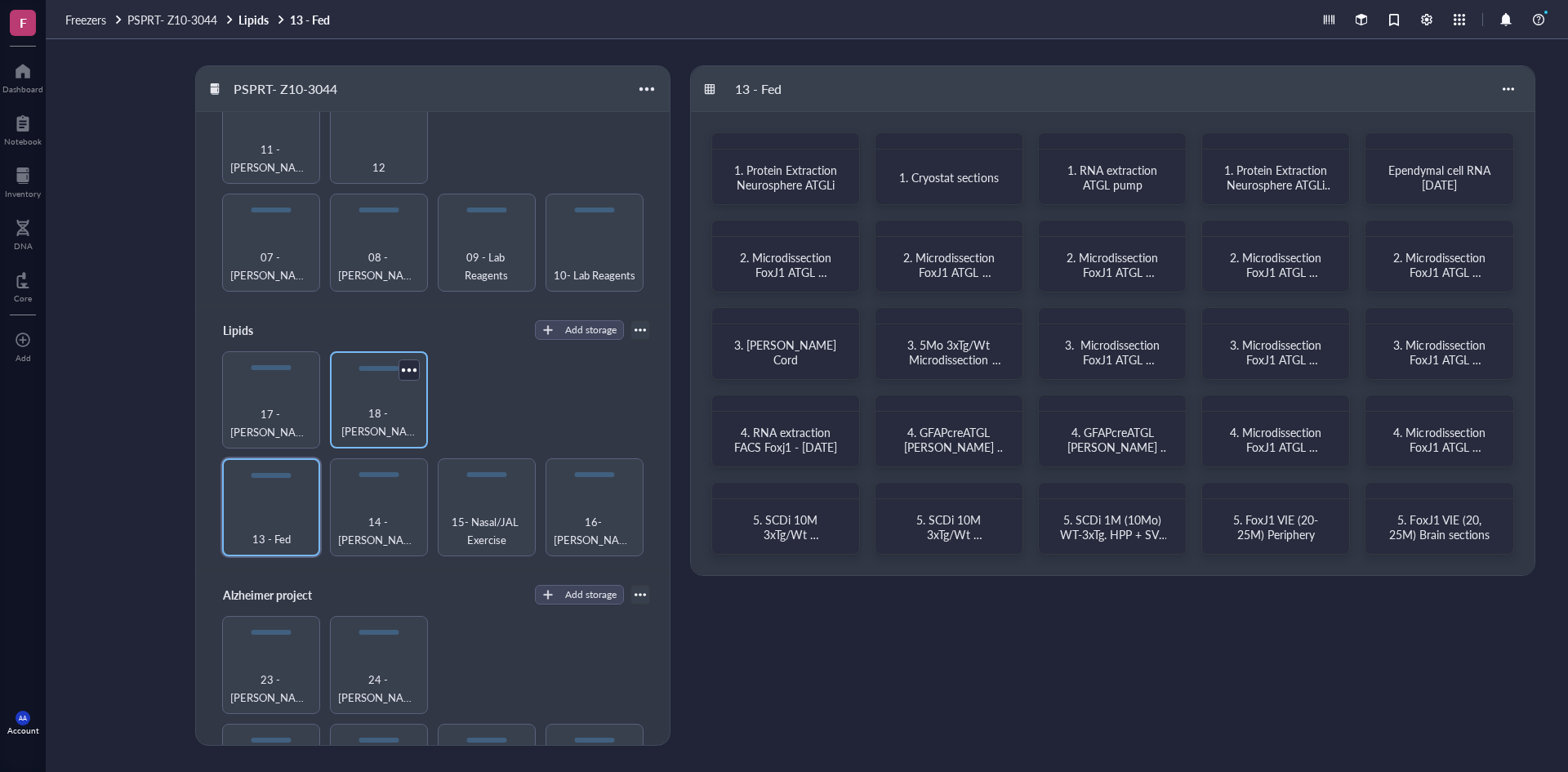
scroll to position [313, 0]
